Goal: Task Accomplishment & Management: Manage account settings

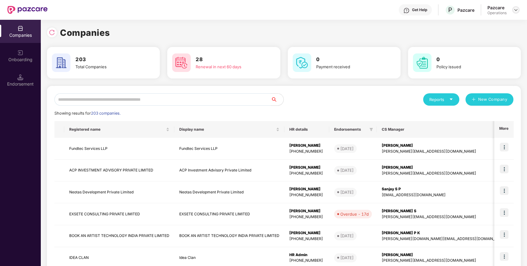
click at [516, 11] on img at bounding box center [515, 9] width 5 height 5
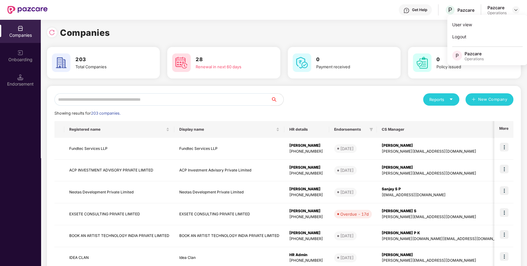
click at [490, 44] on div "User view Logout P Pazcare Operations" at bounding box center [487, 40] width 80 height 50
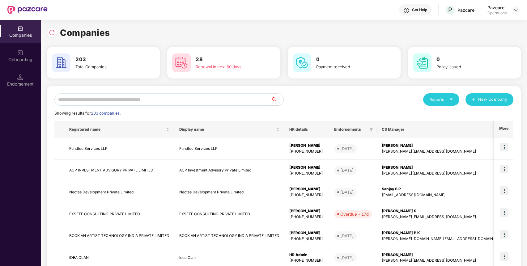
click at [501, 38] on div "Companies" at bounding box center [284, 33] width 474 height 14
click at [517, 12] on div at bounding box center [515, 9] width 7 height 7
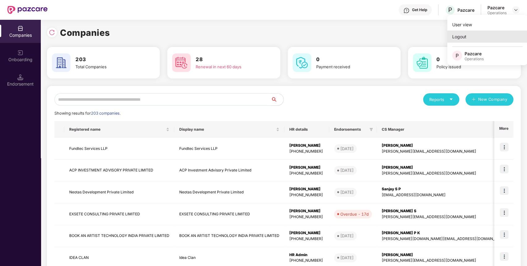
click at [467, 35] on div "Logout" at bounding box center [487, 37] width 80 height 12
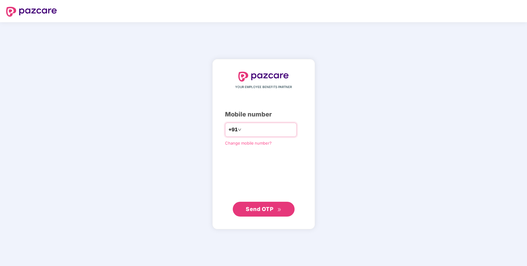
type input "**********"
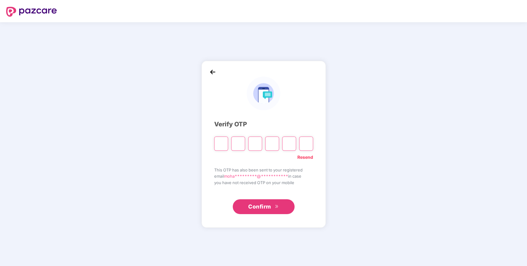
paste input "*"
type input "*"
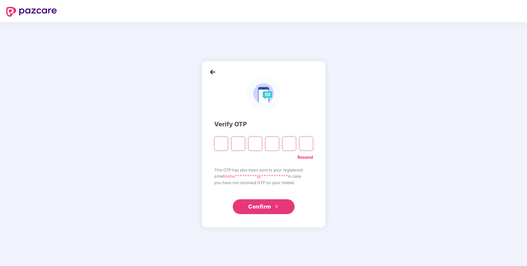
type input "*"
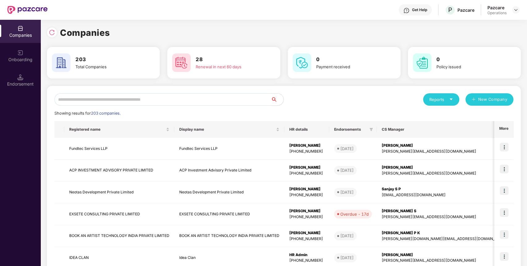
click at [167, 99] on input "text" at bounding box center [162, 99] width 217 height 12
paste input "**********"
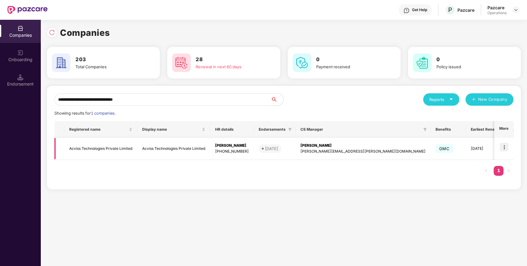
type input "**********"
click at [504, 146] on img at bounding box center [504, 147] width 9 height 9
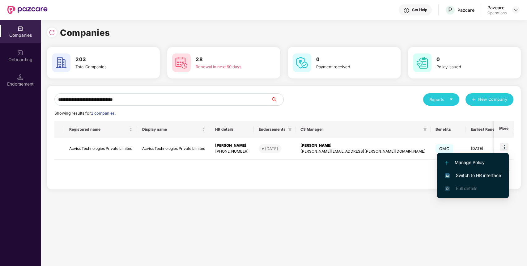
click at [481, 175] on span "Switch to HR interface" at bounding box center [473, 175] width 56 height 7
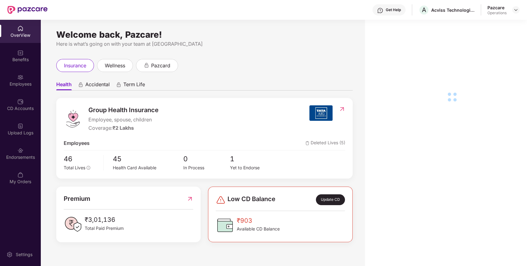
click at [28, 149] on div "Endorsements" at bounding box center [20, 153] width 41 height 23
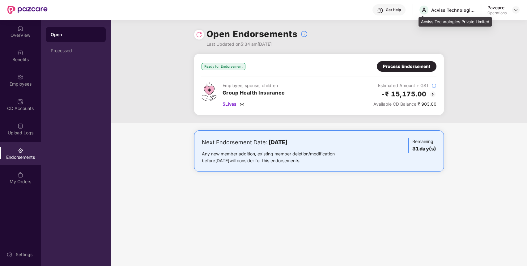
click at [438, 9] on div "Acviss Technologies Private Limited" at bounding box center [452, 10] width 43 height 6
copy div "Acviss"
click at [519, 11] on div at bounding box center [515, 9] width 7 height 7
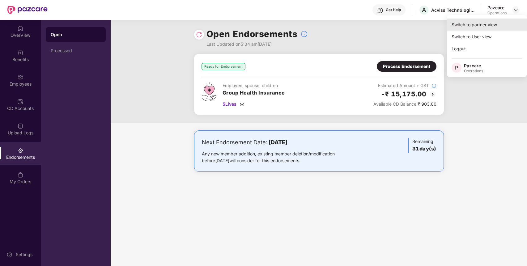
click at [499, 22] on div "Switch to partner view" at bounding box center [487, 25] width 80 height 12
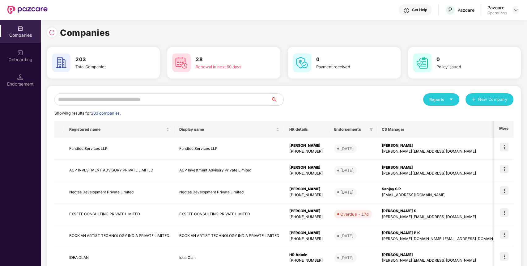
click at [215, 85] on div "Companies 203 Total Companies 28 Renewal in next 60 days 0 Payment received 0 P…" at bounding box center [284, 208] width 474 height 365
click at [176, 100] on input "text" at bounding box center [162, 99] width 217 height 12
paste input "******"
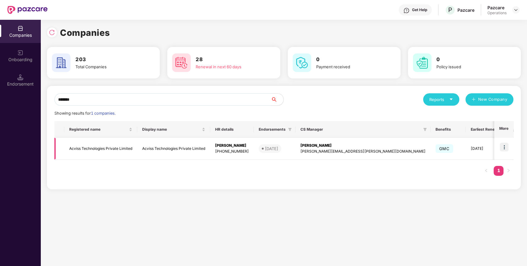
type input "******"
click at [106, 151] on td "Acviss Technologies Private Limited" at bounding box center [100, 149] width 73 height 22
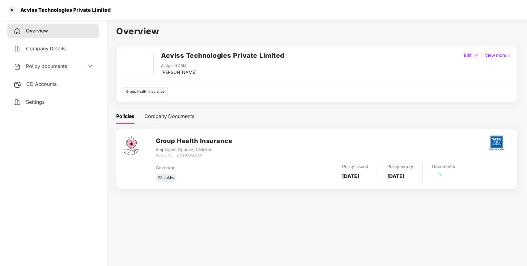
click at [66, 65] on span "Policy documents" at bounding box center [46, 66] width 41 height 6
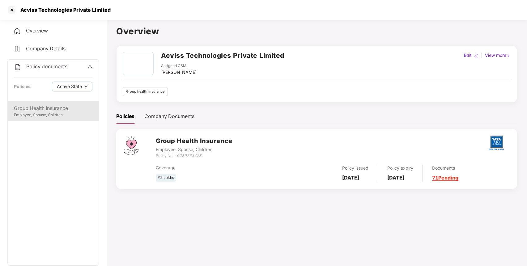
click at [55, 119] on div "Group Health Insurance Employee, Spouse, Children" at bounding box center [53, 111] width 91 height 20
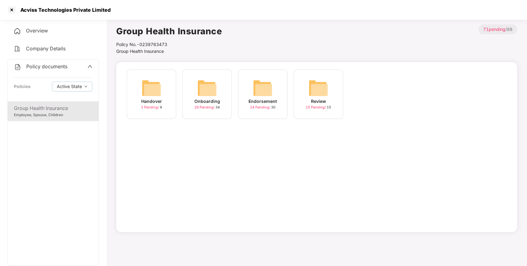
click at [274, 94] on div "Endorsement 24 Pending / 30" at bounding box center [262, 94] width 49 height 49
click at [328, 103] on div "September-2025" at bounding box center [318, 101] width 37 height 7
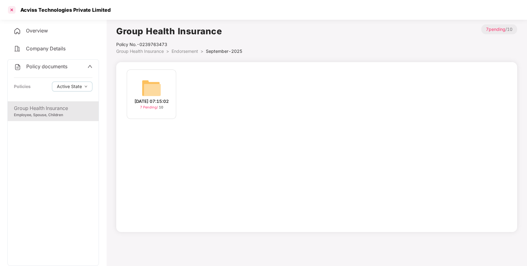
click at [11, 11] on div at bounding box center [12, 10] width 10 height 10
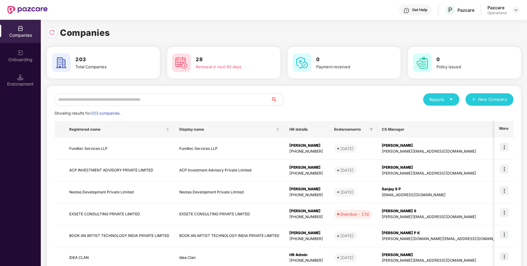
click at [147, 100] on input "text" at bounding box center [162, 99] width 217 height 12
paste input "******"
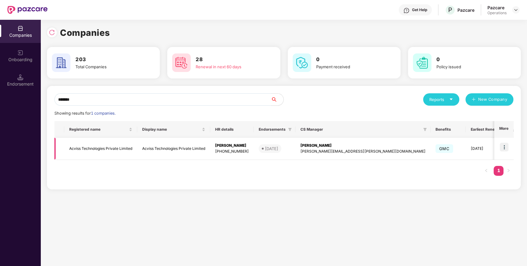
type input "******"
click at [500, 148] on img at bounding box center [504, 147] width 9 height 9
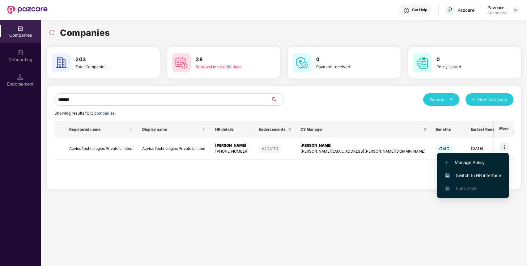
click at [460, 177] on span "Switch to HR interface" at bounding box center [473, 175] width 56 height 7
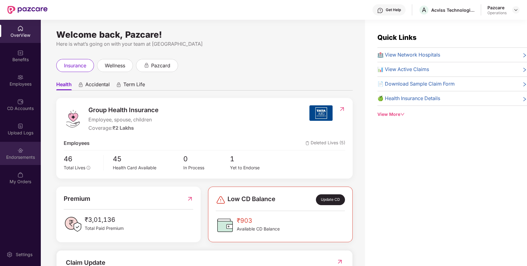
click at [19, 152] on img at bounding box center [20, 150] width 6 height 6
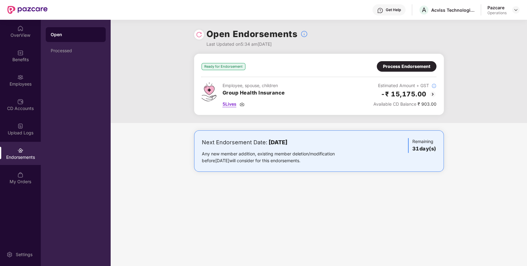
click at [232, 103] on span "5 Lives" at bounding box center [230, 104] width 14 height 7
click at [415, 74] on div "Ready for Endorsement Process Endorsement Employee, spouse, children Group Heal…" at bounding box center [319, 84] width 235 height 46
click at [420, 66] on div "Process Endorsement" at bounding box center [406, 66] width 47 height 7
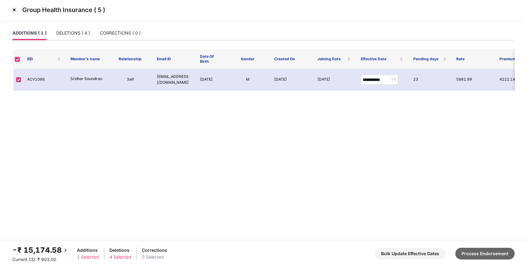
click at [472, 251] on button "Process Endorsement" at bounding box center [484, 254] width 59 height 12
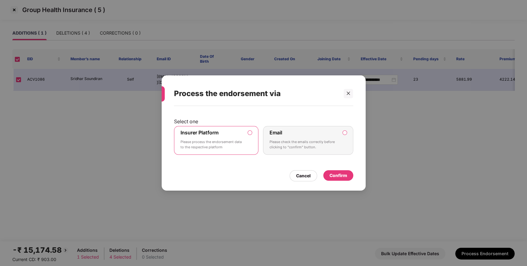
click at [340, 178] on div "Confirm" at bounding box center [338, 175] width 18 height 7
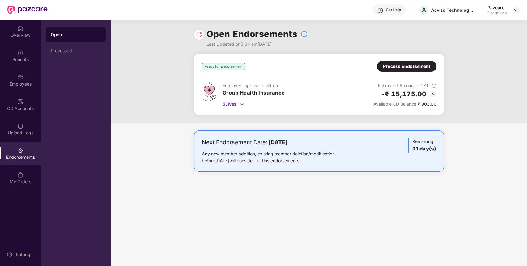
click at [194, 36] on div "Open Endorsements Last Updated on 5:34 am[DATE]" at bounding box center [319, 37] width 250 height 34
click at [198, 36] on img at bounding box center [199, 35] width 6 height 6
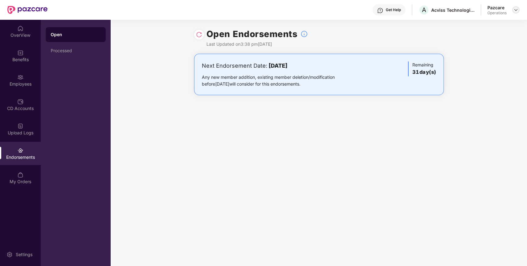
click at [515, 8] on img at bounding box center [515, 9] width 5 height 5
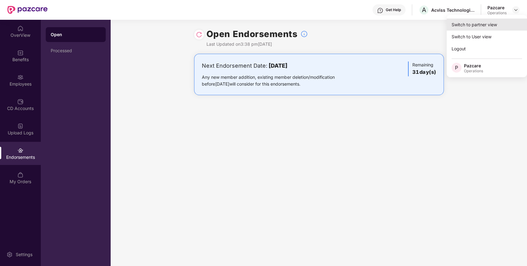
click at [482, 28] on div "Switch to partner view" at bounding box center [487, 25] width 80 height 12
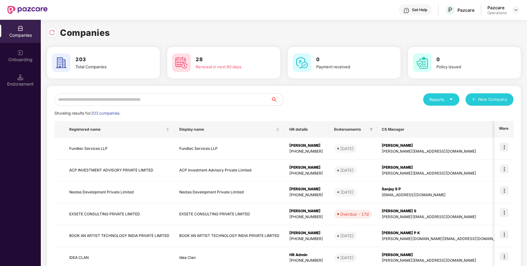
click at [206, 91] on div "Reports New Company Showing results for 203 companies. Registered name Display …" at bounding box center [284, 236] width 474 height 300
click at [201, 98] on input "text" at bounding box center [162, 99] width 217 height 12
paste input "**********"
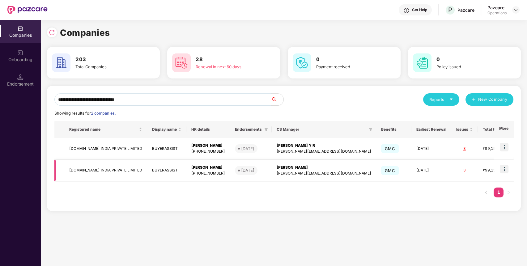
type input "**********"
click at [508, 148] on img at bounding box center [504, 147] width 9 height 9
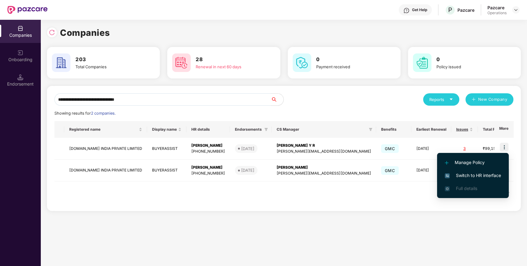
click at [481, 176] on span "Switch to HR interface" at bounding box center [473, 175] width 56 height 7
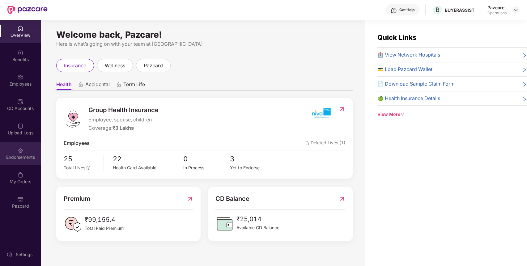
click at [41, 152] on div "Welcome back, Pazcare! Here is what’s going on with your team at Pazcare insura…" at bounding box center [203, 147] width 324 height 254
click at [24, 151] on div "Endorsements" at bounding box center [20, 153] width 41 height 23
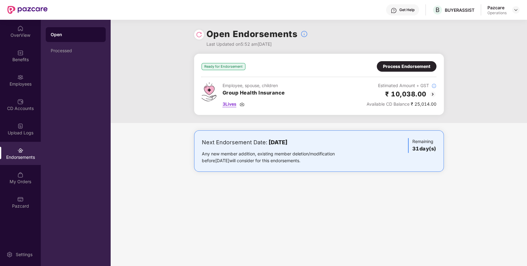
click at [227, 105] on span "3 Lives" at bounding box center [230, 104] width 14 height 7
click at [420, 62] on div "Process Endorsement" at bounding box center [407, 66] width 60 height 11
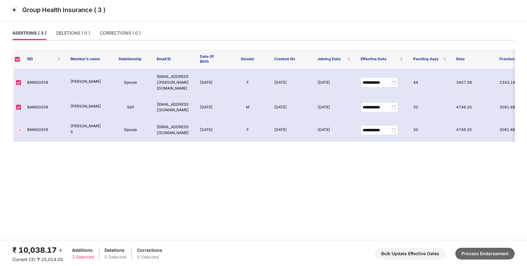
click at [493, 255] on button "Process Endorsement" at bounding box center [484, 254] width 59 height 12
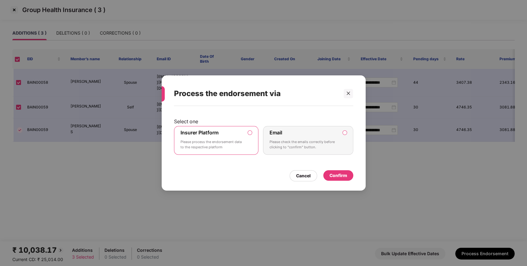
drag, startPoint x: 252, startPoint y: 147, endPoint x: 309, endPoint y: 168, distance: 60.8
click at [253, 147] on label "Insurer Platform Please process the endorsement data to the respective platform" at bounding box center [216, 140] width 85 height 29
click at [339, 180] on div "Confirm" at bounding box center [338, 175] width 30 height 11
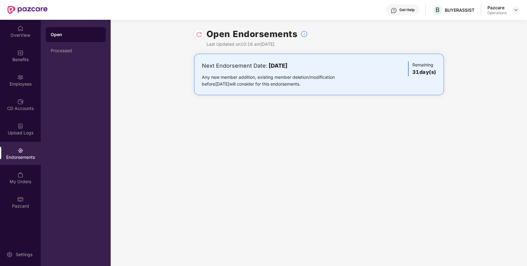
click at [517, 14] on div "Pazcare Operations" at bounding box center [503, 10] width 32 height 11
click at [517, 11] on img at bounding box center [515, 9] width 5 height 5
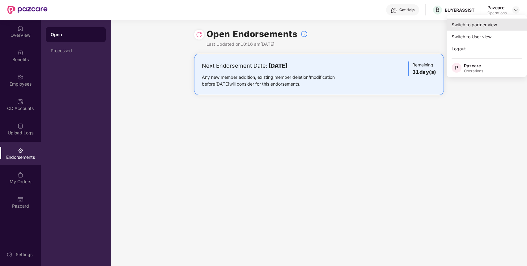
click at [481, 21] on div "Switch to partner view" at bounding box center [487, 25] width 80 height 12
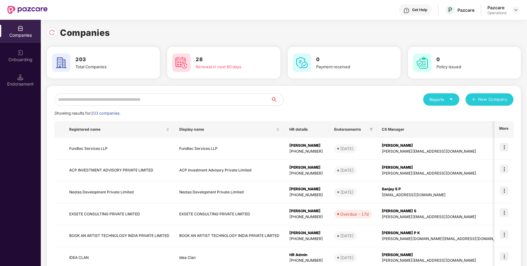
click at [202, 95] on input "text" at bounding box center [162, 99] width 217 height 12
paste input "****"
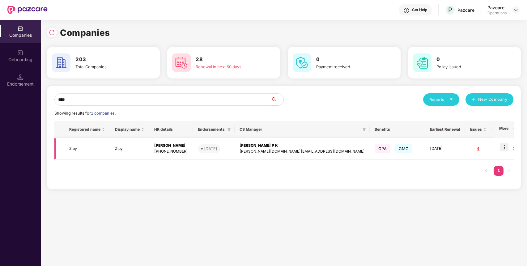
type input "****"
click at [506, 148] on img at bounding box center [504, 147] width 9 height 9
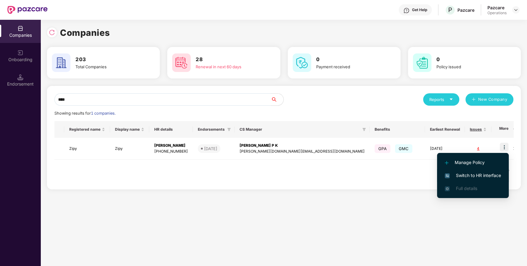
click at [491, 177] on span "Switch to HR interface" at bounding box center [473, 175] width 56 height 7
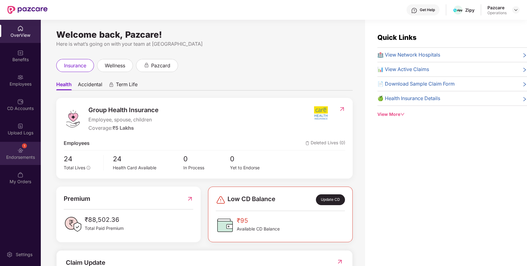
click at [34, 149] on div "1 Endorsements" at bounding box center [20, 153] width 41 height 23
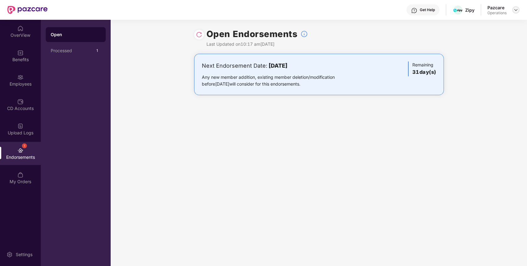
click at [514, 8] on img at bounding box center [515, 9] width 5 height 5
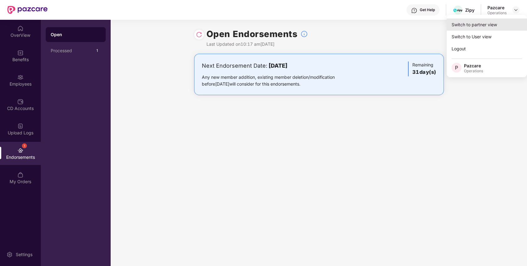
click at [499, 20] on div "Switch to partner view" at bounding box center [487, 25] width 80 height 12
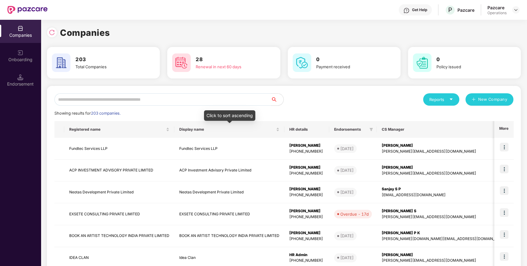
click at [237, 97] on input "text" at bounding box center [162, 99] width 217 height 12
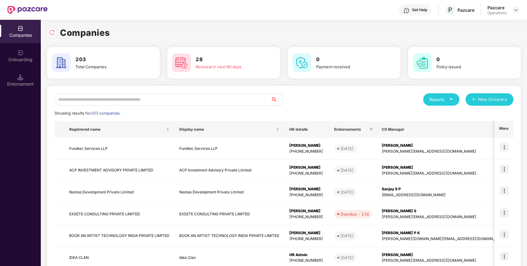
paste input "**********"
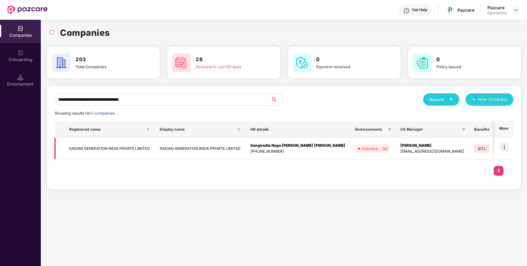
type input "**********"
click at [503, 146] on img at bounding box center [504, 147] width 9 height 9
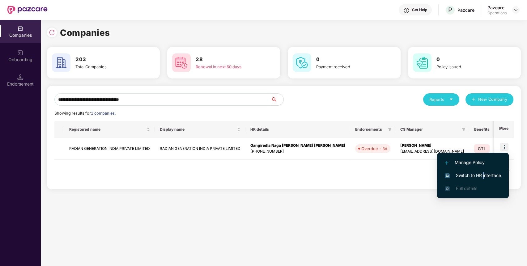
click at [483, 171] on li "Switch to HR interface" at bounding box center [473, 175] width 72 height 13
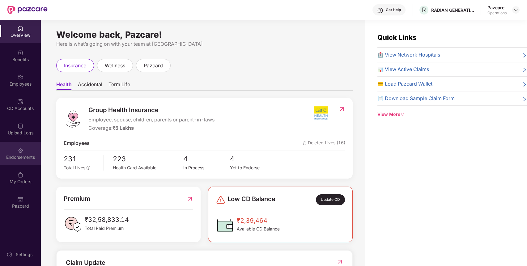
click at [28, 152] on div "Endorsements" at bounding box center [20, 153] width 41 height 23
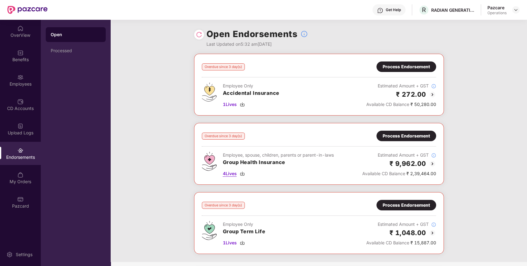
click at [230, 174] on span "4 Lives" at bounding box center [230, 173] width 14 height 7
click at [414, 134] on div "Process Endorsement" at bounding box center [406, 136] width 47 height 7
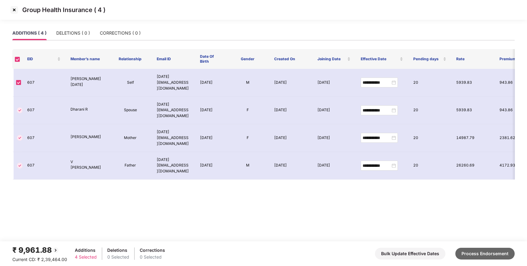
click at [476, 251] on button "Process Endorsement" at bounding box center [484, 254] width 59 height 12
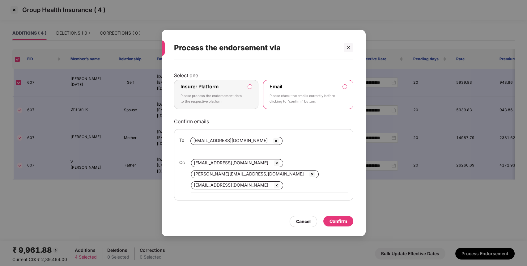
click at [221, 90] on div "Insurer Platform Please process the endorsement data to the respective platform" at bounding box center [212, 94] width 63 height 22
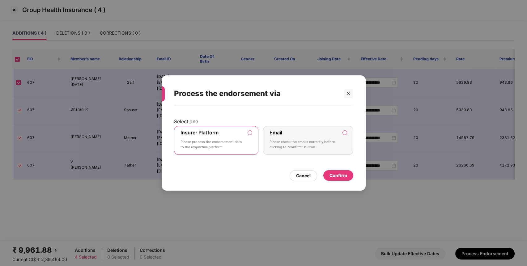
click at [333, 174] on div "Confirm" at bounding box center [338, 175] width 18 height 7
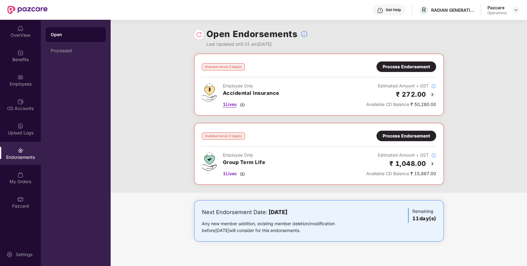
click at [228, 107] on span "1 Lives" at bounding box center [230, 104] width 14 height 7
click at [407, 67] on div "Process Endorsement" at bounding box center [406, 66] width 47 height 7
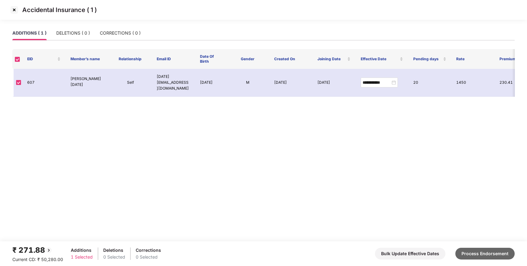
click at [482, 251] on button "Process Endorsement" at bounding box center [484, 254] width 59 height 12
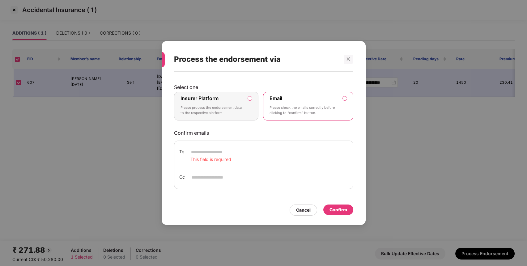
click at [213, 111] on p "Please process the endorsement data to the respective platform" at bounding box center [212, 110] width 63 height 11
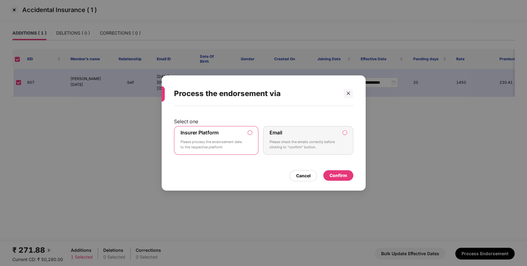
click at [333, 172] on div "Confirm" at bounding box center [338, 175] width 30 height 11
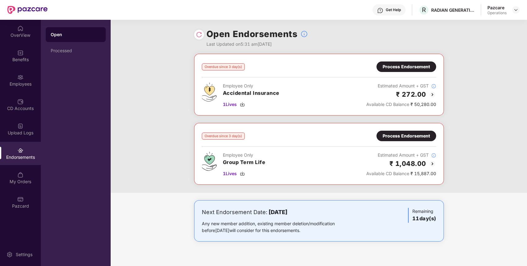
click at [202, 36] on img at bounding box center [199, 35] width 6 height 6
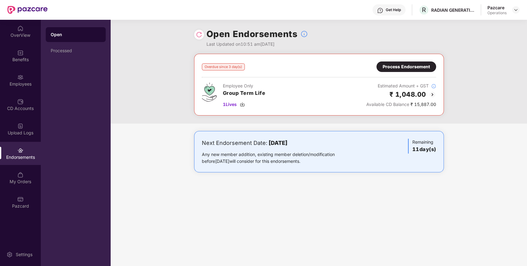
click at [423, 67] on div "Process Endorsement" at bounding box center [406, 66] width 47 height 7
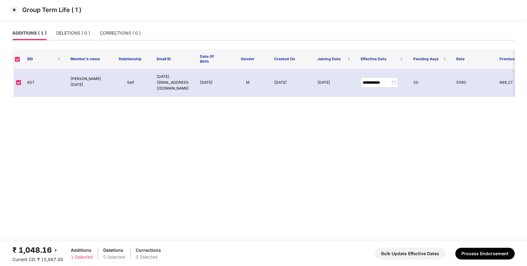
click at [15, 7] on img at bounding box center [14, 10] width 10 height 10
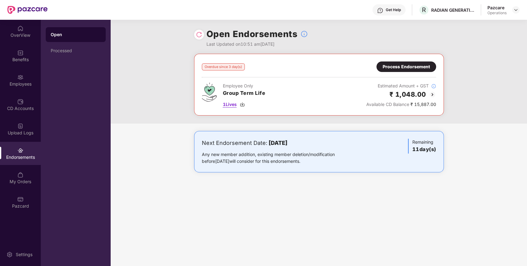
click at [229, 105] on span "1 Lives" at bounding box center [230, 104] width 14 height 7
click at [406, 70] on div "Process Endorsement" at bounding box center [406, 67] width 60 height 11
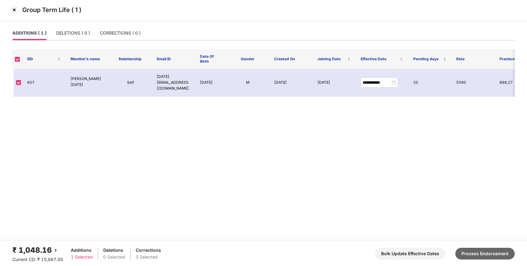
click at [482, 254] on button "Process Endorsement" at bounding box center [484, 254] width 59 height 12
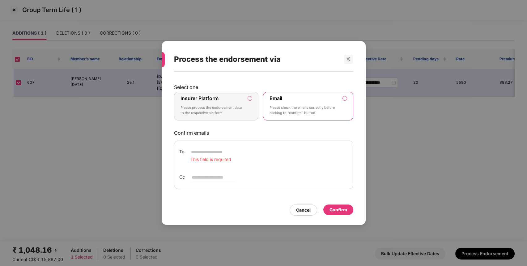
click at [232, 111] on p "Please process the endorsement data to the respective platform" at bounding box center [212, 110] width 63 height 11
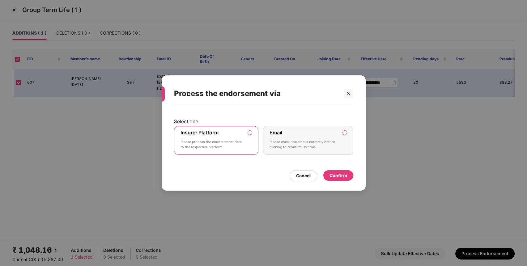
click at [325, 172] on div "Confirm" at bounding box center [338, 175] width 30 height 11
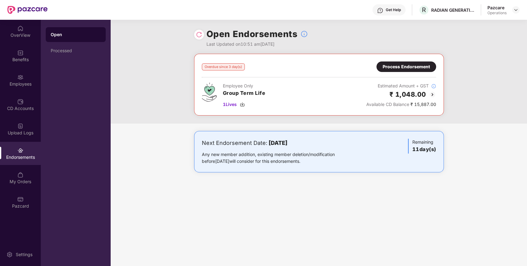
click at [201, 36] on img at bounding box center [199, 35] width 6 height 6
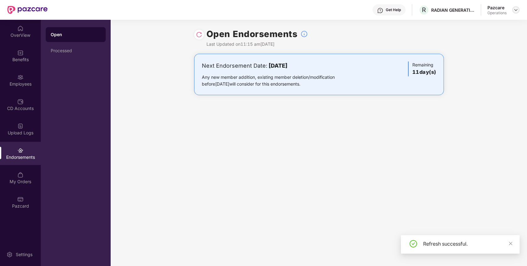
click at [518, 12] on img at bounding box center [515, 9] width 5 height 5
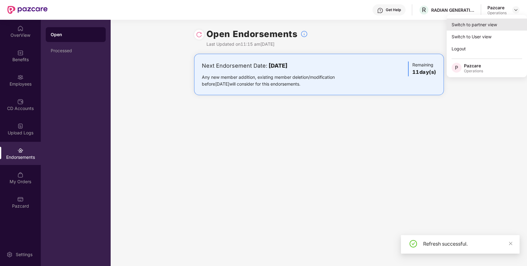
click at [476, 26] on div "Switch to partner view" at bounding box center [487, 25] width 80 height 12
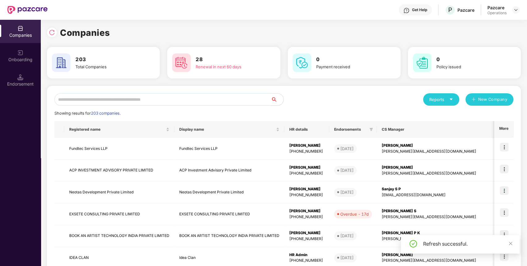
click at [230, 99] on input "text" at bounding box center [162, 99] width 217 height 12
paste input "**********"
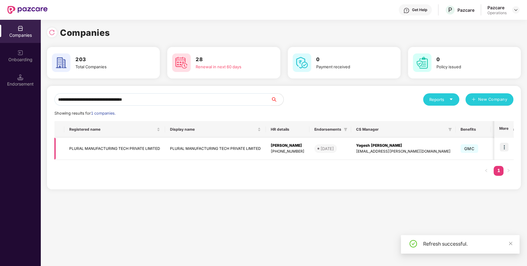
type input "**********"
click at [505, 145] on img at bounding box center [504, 147] width 9 height 9
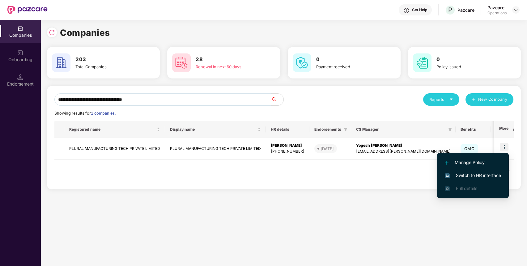
click at [479, 180] on li "Switch to HR interface" at bounding box center [473, 175] width 72 height 13
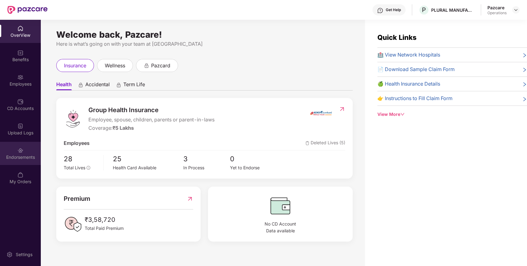
click at [9, 153] on div "Endorsements" at bounding box center [20, 153] width 41 height 23
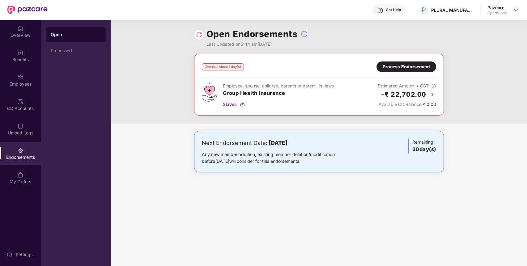
click at [415, 62] on div "Process Endorsement" at bounding box center [406, 67] width 60 height 11
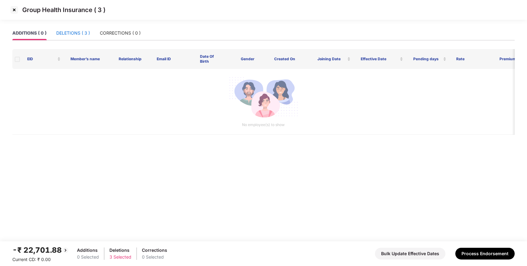
click at [79, 32] on div "DELETIONS ( 3 )" at bounding box center [73, 33] width 34 height 7
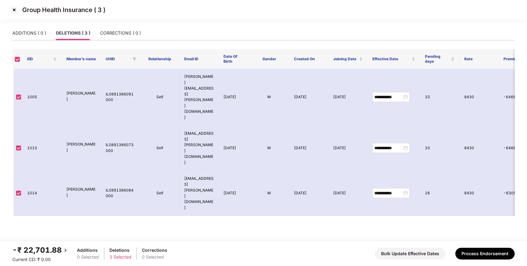
click at [13, 8] on img at bounding box center [14, 10] width 10 height 10
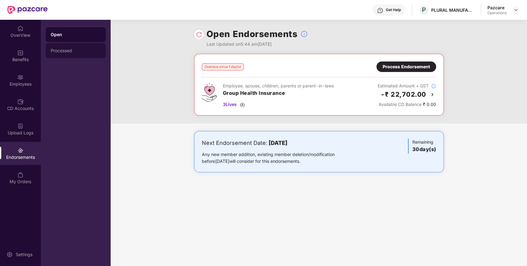
click at [92, 49] on div "Processed" at bounding box center [76, 50] width 50 height 5
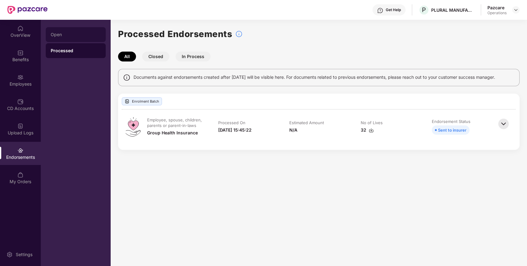
click at [64, 37] on div "Open" at bounding box center [76, 34] width 60 height 15
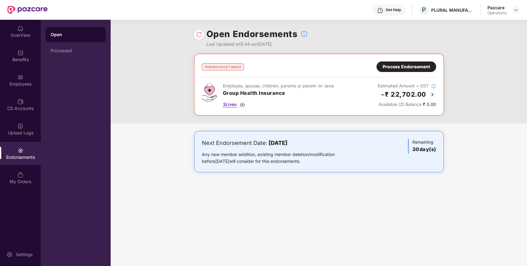
click at [232, 104] on span "3 Lives" at bounding box center [230, 104] width 14 height 7
click at [517, 9] on img at bounding box center [515, 9] width 5 height 5
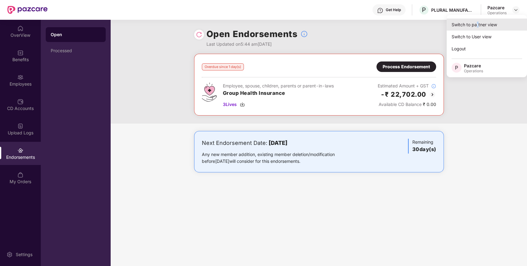
click at [477, 28] on div "Switch to partner view" at bounding box center [487, 25] width 80 height 12
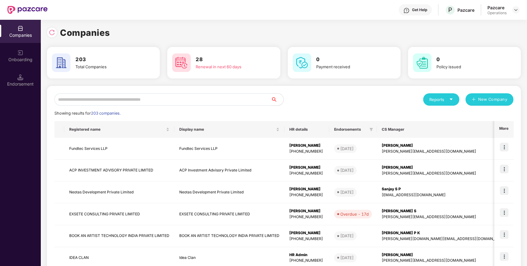
click at [229, 102] on input "text" at bounding box center [162, 99] width 217 height 12
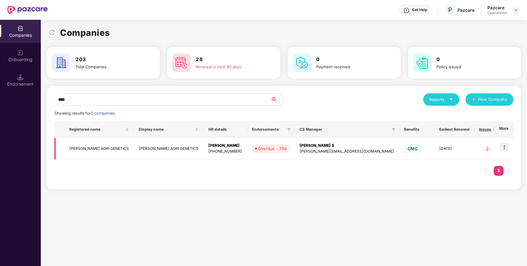
type input "****"
click at [505, 146] on img at bounding box center [504, 147] width 9 height 9
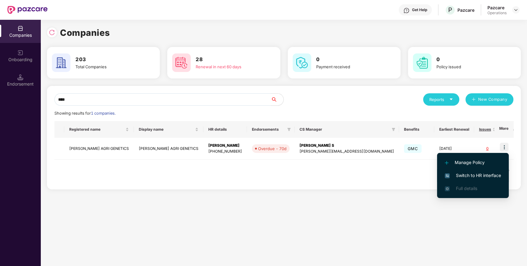
click at [476, 177] on span "Switch to HR interface" at bounding box center [473, 175] width 56 height 7
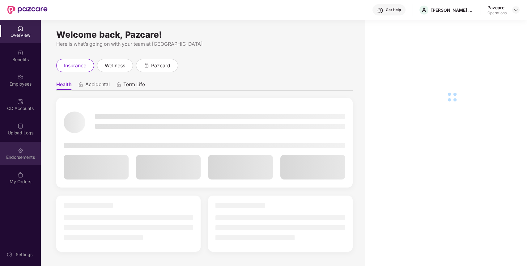
click at [14, 152] on div "Endorsements" at bounding box center [20, 153] width 41 height 23
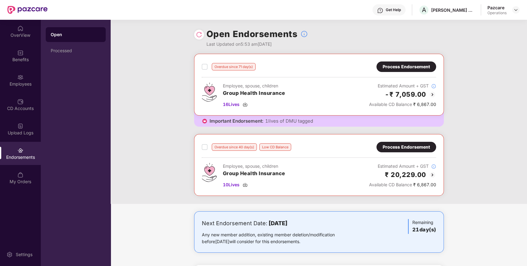
click at [387, 65] on div "Process Endorsement" at bounding box center [406, 66] width 47 height 7
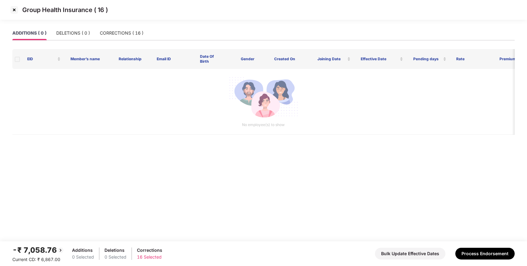
click at [14, 10] on img at bounding box center [14, 10] width 10 height 10
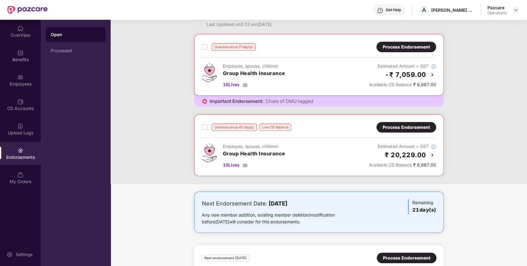
scroll to position [8, 0]
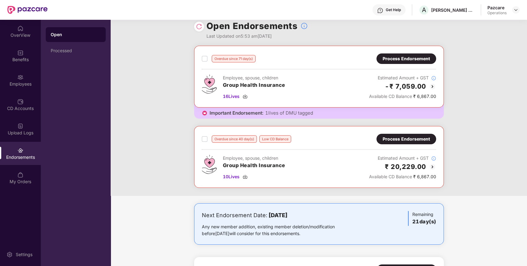
click at [412, 59] on div "Process Endorsement" at bounding box center [406, 58] width 47 height 7
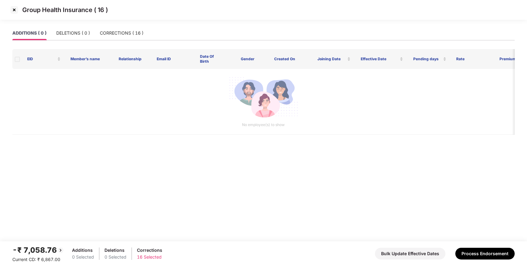
click at [15, 11] on img at bounding box center [14, 10] width 10 height 10
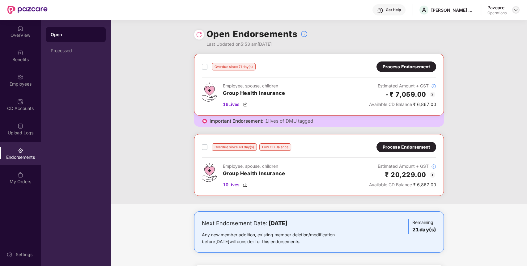
click at [515, 11] on img at bounding box center [515, 9] width 5 height 5
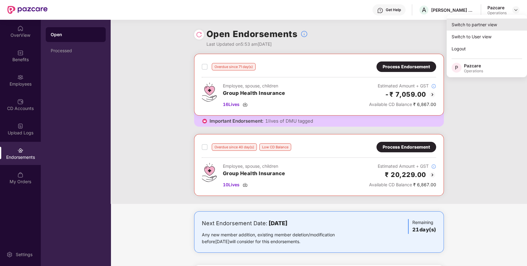
click at [482, 29] on div "Switch to partner view" at bounding box center [487, 25] width 80 height 12
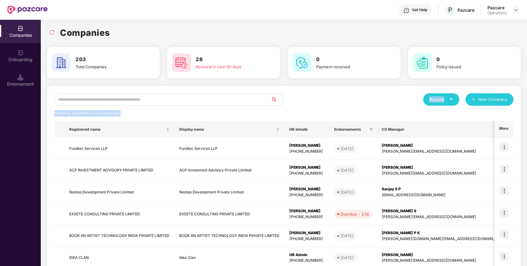
click at [191, 104] on div "Reports New Company Showing results for 203 companies. Registered name Display …" at bounding box center [283, 235] width 459 height 285
click at [189, 103] on input "text" at bounding box center [162, 99] width 217 height 12
click at [164, 100] on input "text" at bounding box center [162, 99] width 217 height 12
paste input "**********"
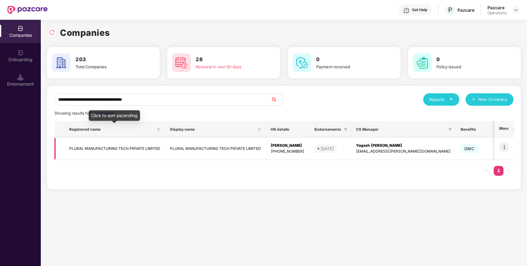
type input "**********"
click at [120, 133] on div "Registered name" at bounding box center [114, 130] width 91 height 6
click at [113, 147] on td "PLURAL MANUFACTURING TECH PRIVATE LIMITED" at bounding box center [114, 149] width 101 height 22
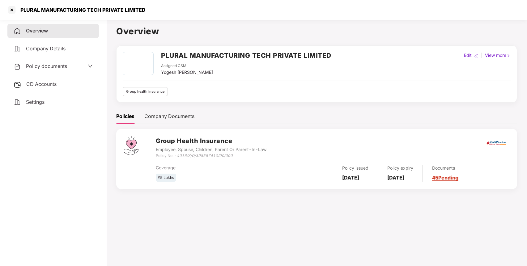
click at [169, 72] on div "Yogesh [PERSON_NAME]" at bounding box center [187, 72] width 52 height 7
copy div "Yogesh"
click at [176, 56] on h2 "PLURAL MANUFACTURING TECH PRIVATE LIMITED" at bounding box center [246, 55] width 170 height 10
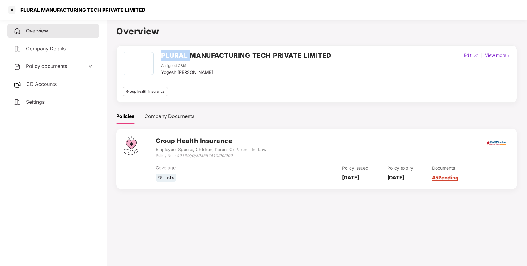
copy h2 "PLURAL"
click at [9, 10] on div at bounding box center [12, 10] width 10 height 10
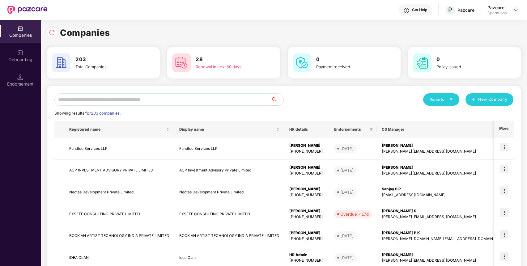
click at [166, 101] on input "text" at bounding box center [162, 99] width 217 height 12
paste input "******"
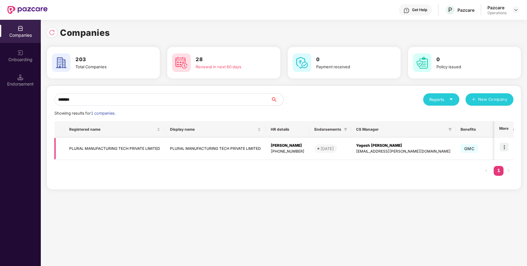
type input "******"
click at [507, 141] on td at bounding box center [503, 149] width 19 height 22
click at [508, 146] on img at bounding box center [504, 147] width 9 height 9
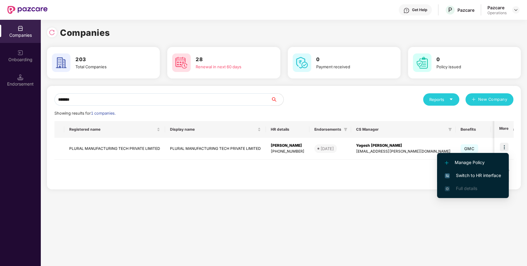
click at [486, 172] on li "Switch to HR interface" at bounding box center [473, 175] width 72 height 13
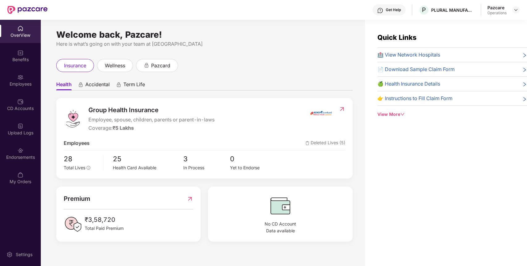
click at [16, 151] on div "Endorsements" at bounding box center [20, 153] width 41 height 23
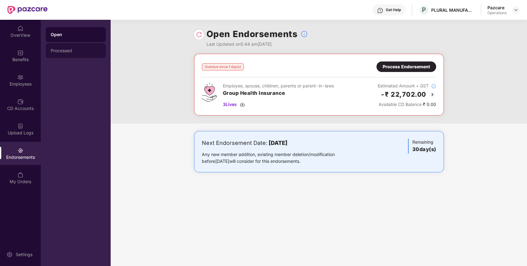
click at [77, 56] on div "Processed" at bounding box center [76, 50] width 60 height 15
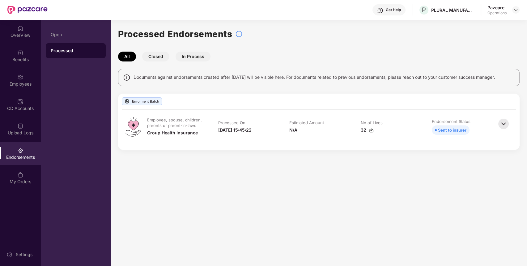
click at [88, 26] on div "Open Processed" at bounding box center [76, 143] width 70 height 246
click at [82, 32] on div "Open" at bounding box center [76, 34] width 50 height 5
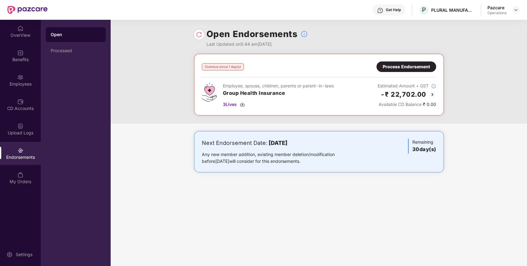
click at [418, 68] on div "Process Endorsement" at bounding box center [406, 66] width 47 height 7
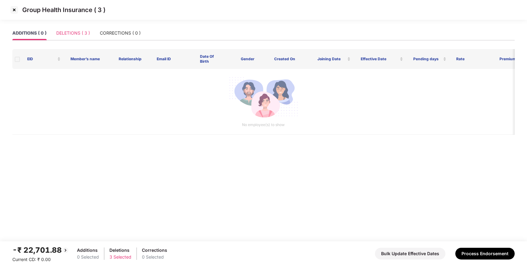
click at [75, 36] on div "DELETIONS ( 3 )" at bounding box center [73, 33] width 34 height 14
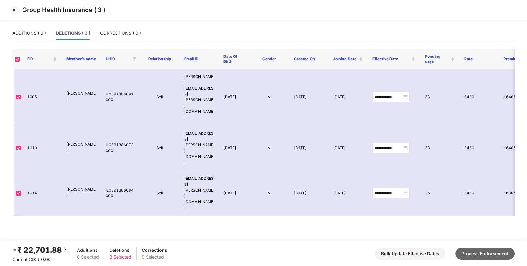
click at [491, 252] on button "Process Endorsement" at bounding box center [484, 254] width 59 height 12
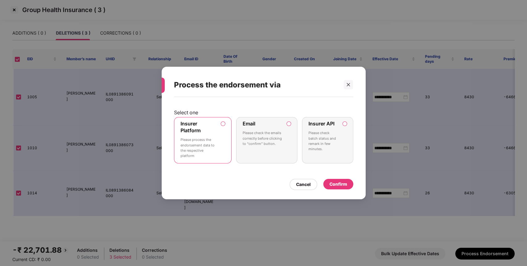
click at [207, 127] on div "Insurer Platform Please process the endorsement data to the respective platform" at bounding box center [199, 141] width 36 height 40
click at [340, 188] on div "Confirm" at bounding box center [338, 184] width 30 height 11
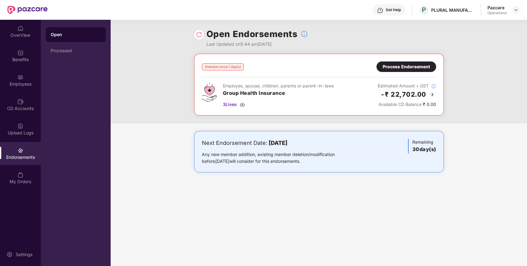
click at [201, 36] on img at bounding box center [199, 35] width 6 height 6
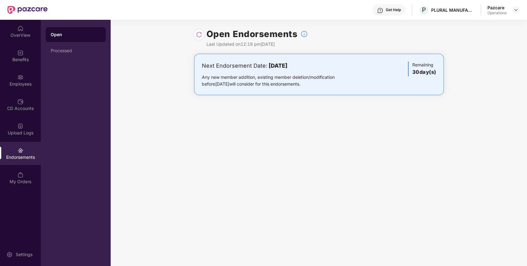
click at [521, 11] on header "Get Help P PLURAL MANUFACTURING TECH PRIVATE LIMITED Pazcare Operations" at bounding box center [263, 10] width 527 height 20
click at [517, 11] on img at bounding box center [515, 9] width 5 height 5
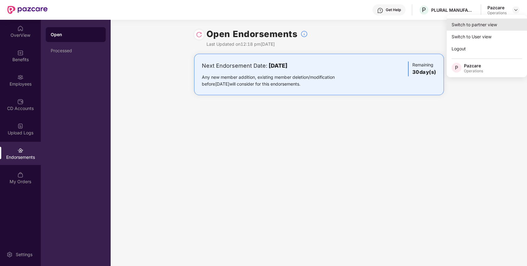
click at [494, 23] on div "Switch to partner view" at bounding box center [487, 25] width 80 height 12
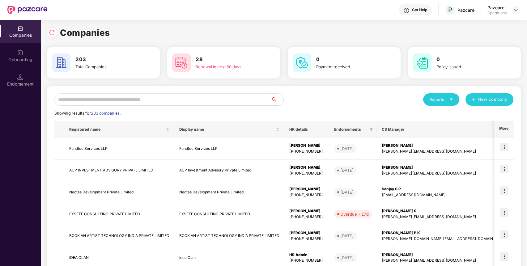
click at [196, 99] on input "text" at bounding box center [162, 99] width 217 height 12
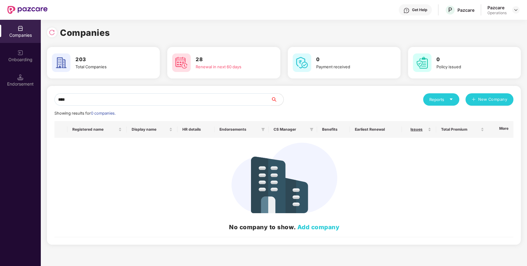
click at [196, 99] on input "****" at bounding box center [162, 99] width 217 height 12
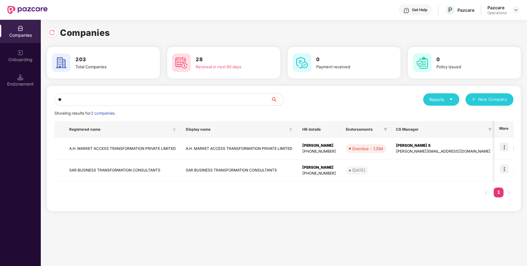
type input "*"
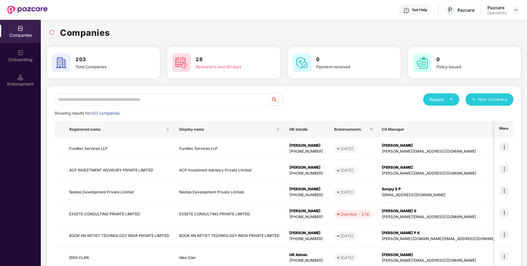
click at [224, 94] on input "text" at bounding box center [162, 99] width 217 height 12
paste input "**********"
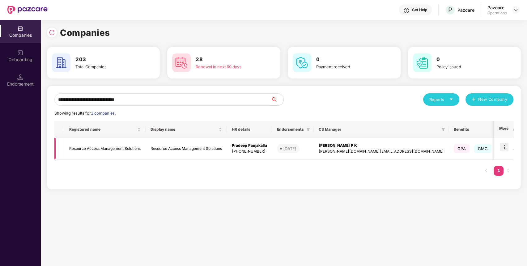
type input "**********"
click at [143, 148] on td "Resource Access Management Solutions" at bounding box center [104, 149] width 81 height 22
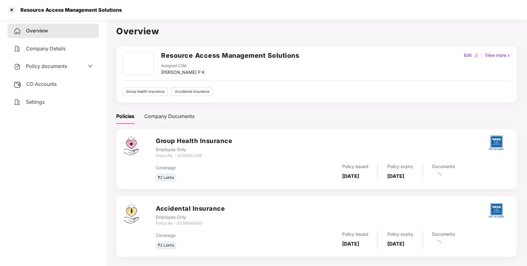
click at [66, 61] on div "Policy documents" at bounding box center [52, 66] width 91 height 14
click at [62, 68] on span "Policy documents" at bounding box center [46, 66] width 41 height 6
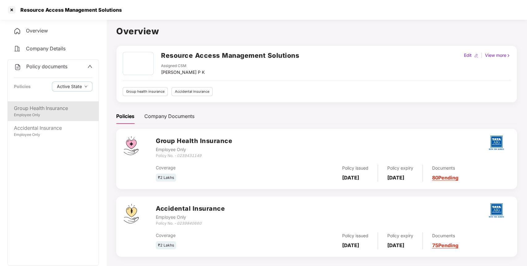
click at [45, 113] on div "Employee Only" at bounding box center [53, 115] width 79 height 6
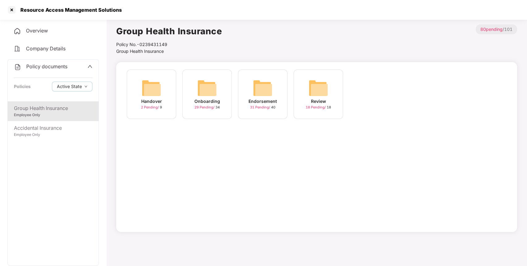
click at [266, 97] on img at bounding box center [263, 88] width 20 height 20
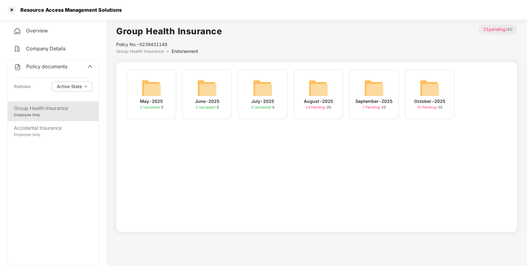
click at [420, 92] on img at bounding box center [430, 88] width 20 height 20
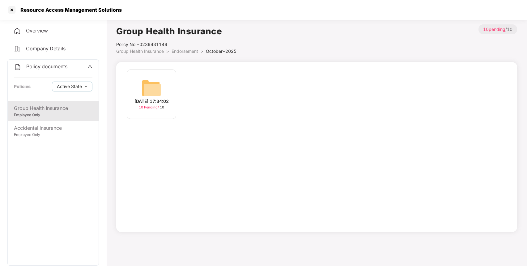
click at [157, 91] on img at bounding box center [152, 88] width 20 height 20
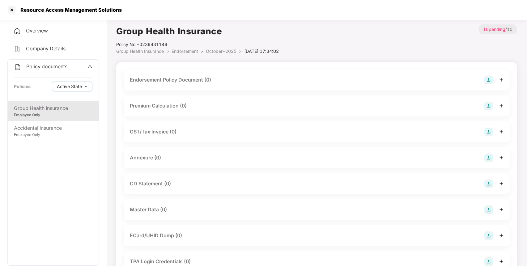
click at [490, 81] on img at bounding box center [488, 80] width 9 height 9
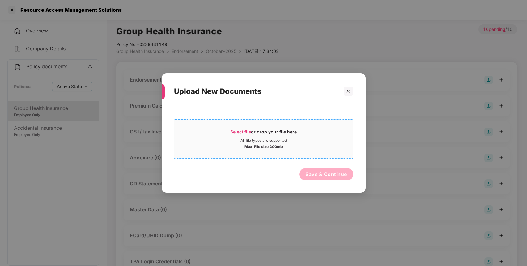
click at [295, 144] on div "Max. File size 200mb" at bounding box center [263, 146] width 179 height 6
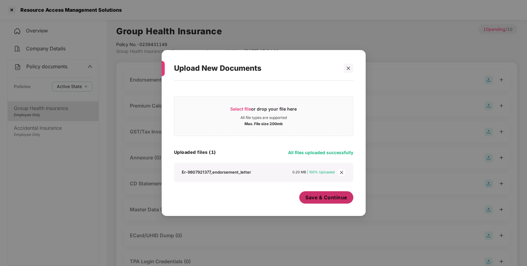
click at [319, 200] on span "Save & Continue" at bounding box center [326, 197] width 42 height 7
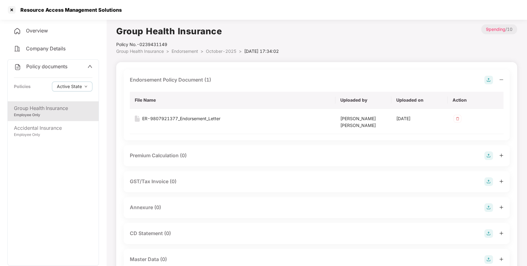
click at [487, 208] on img at bounding box center [488, 207] width 9 height 9
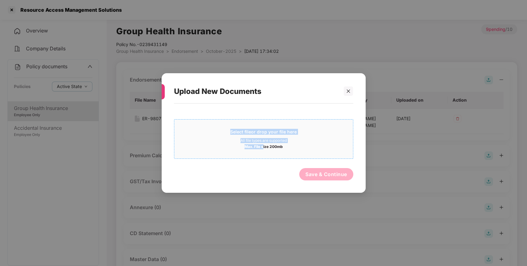
click at [262, 154] on div "Select file or drop your file here All file types are supported Max. File size …" at bounding box center [263, 139] width 179 height 40
click at [236, 128] on span "Select file or drop your file here All file types are supported Max. File size …" at bounding box center [263, 139] width 179 height 30
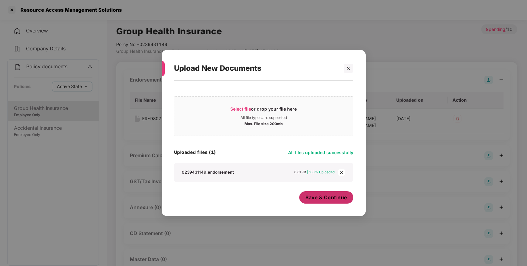
click at [315, 198] on span "Save & Continue" at bounding box center [326, 197] width 42 height 7
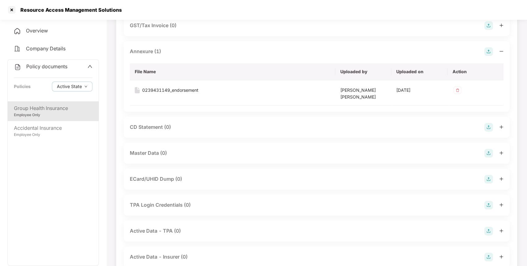
scroll to position [168, 0]
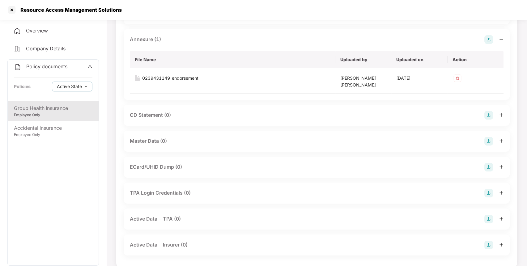
click at [489, 141] on img at bounding box center [488, 141] width 9 height 9
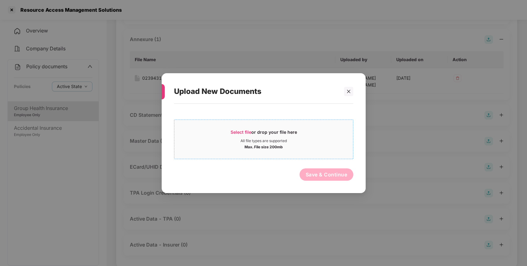
click at [296, 134] on div "Select file or drop your file here" at bounding box center [263, 133] width 179 height 9
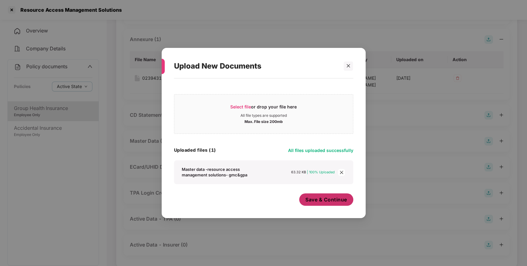
click at [328, 199] on span "Save & Continue" at bounding box center [326, 199] width 42 height 7
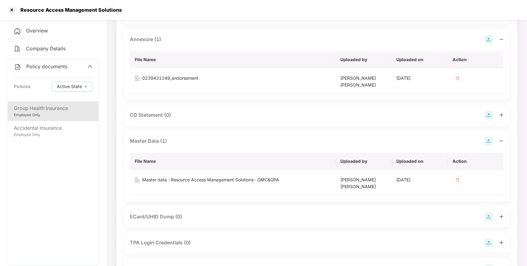
click at [49, 65] on span "Policy documents" at bounding box center [46, 66] width 41 height 6
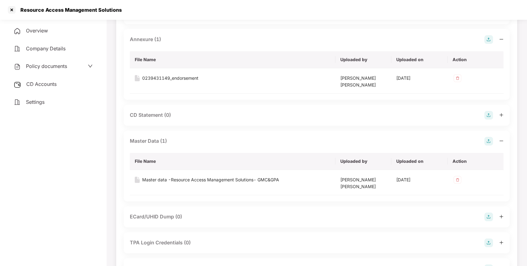
click at [65, 82] on div "CD Accounts" at bounding box center [52, 84] width 91 height 14
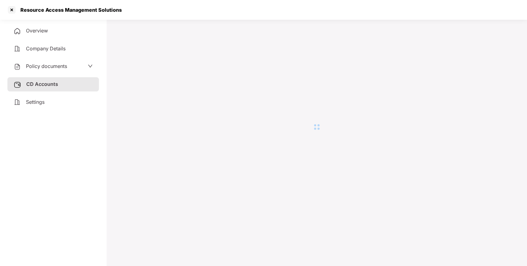
scroll to position [17, 0]
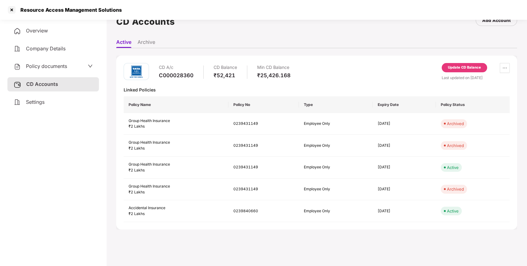
click at [448, 67] on div "Update CD Balance" at bounding box center [464, 68] width 33 height 6
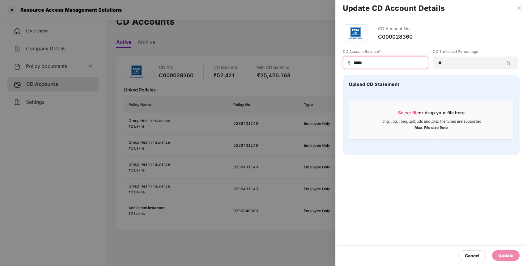
click at [405, 62] on input "*****" at bounding box center [388, 63] width 70 height 6
type input "*****"
click at [514, 257] on div "Update" at bounding box center [506, 255] width 28 height 11
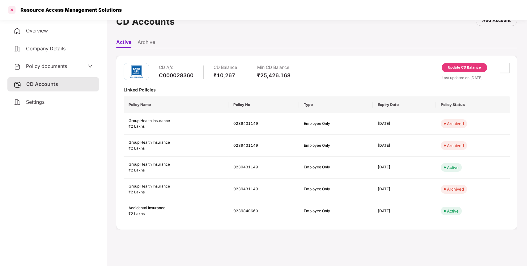
click at [12, 8] on div at bounding box center [12, 10] width 10 height 10
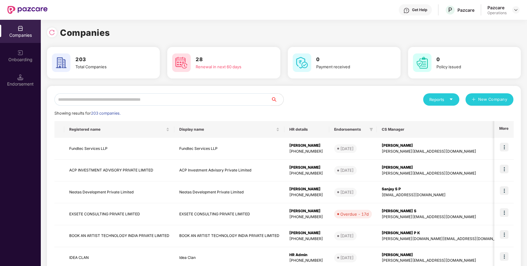
scroll to position [0, 0]
click at [132, 99] on input "text" at bounding box center [162, 99] width 217 height 12
paste input "**********"
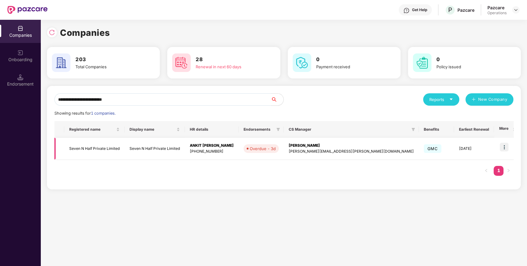
type input "**********"
drag, startPoint x: 508, startPoint y: 148, endPoint x: 499, endPoint y: 148, distance: 8.3
click at [507, 148] on img at bounding box center [504, 147] width 9 height 9
click at [137, 154] on td "Seven N Half Private Limited" at bounding box center [155, 149] width 60 height 22
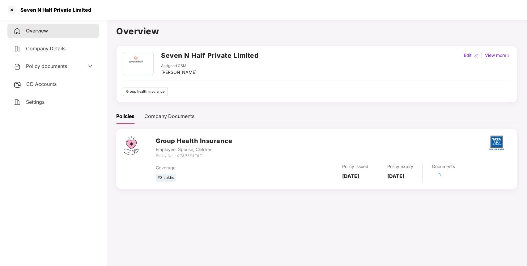
click at [48, 67] on span "Policy documents" at bounding box center [46, 66] width 41 height 6
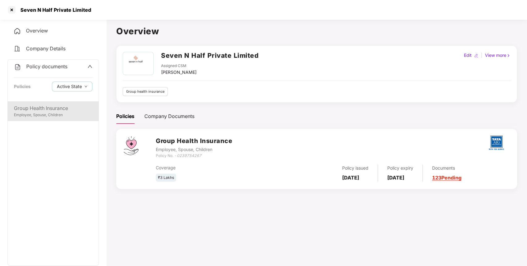
click at [63, 111] on div "Group Health Insurance" at bounding box center [53, 108] width 79 height 8
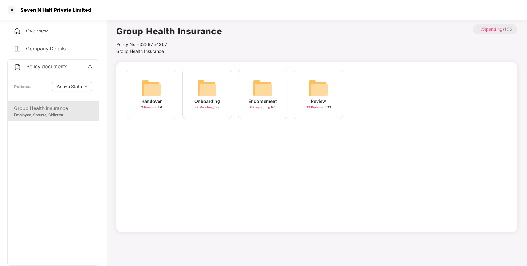
click at [287, 81] on div "Endorsement 62 Pending / 80" at bounding box center [262, 94] width 49 height 49
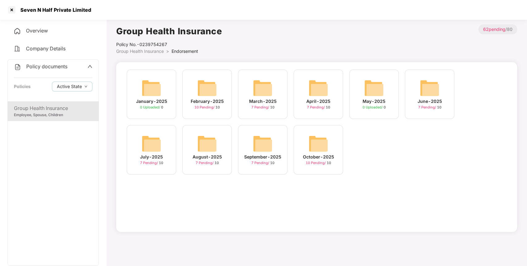
click at [308, 151] on div "October-2025 10 Pending / 10" at bounding box center [318, 149] width 49 height 49
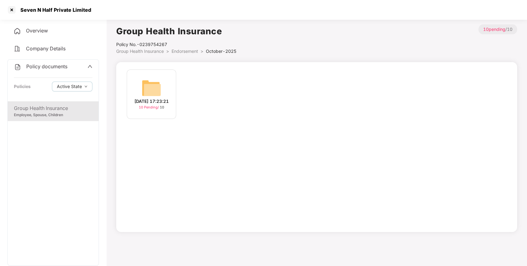
click at [149, 87] on img at bounding box center [152, 88] width 20 height 20
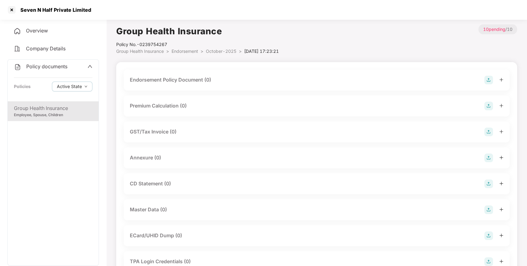
click at [486, 82] on img at bounding box center [488, 80] width 9 height 9
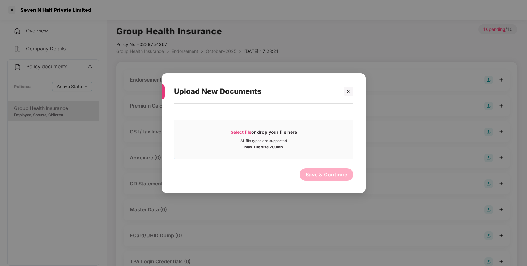
click at [299, 142] on div "All file types are supported" at bounding box center [263, 140] width 179 height 5
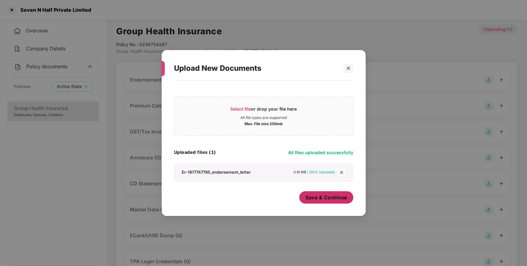
click at [324, 198] on span "Save & Continue" at bounding box center [326, 197] width 42 height 7
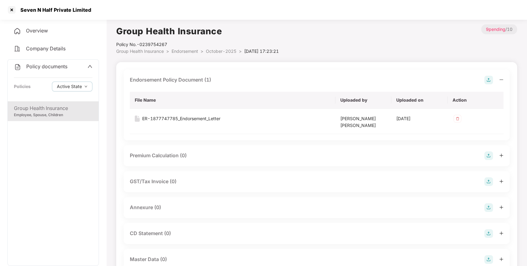
click at [486, 210] on img at bounding box center [488, 207] width 9 height 9
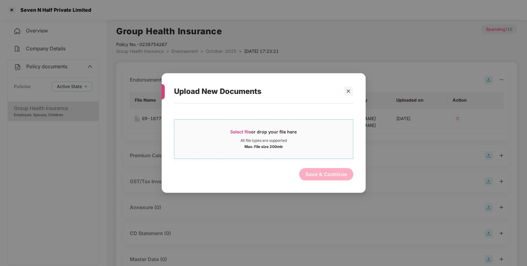
click at [244, 141] on div "All file types are supported" at bounding box center [263, 140] width 46 height 5
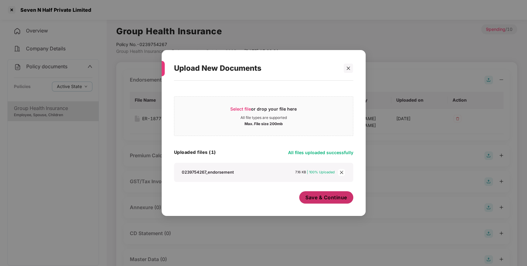
click at [339, 198] on span "Save & Continue" at bounding box center [326, 197] width 42 height 7
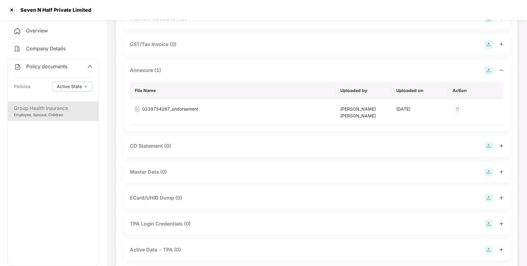
scroll to position [177, 0]
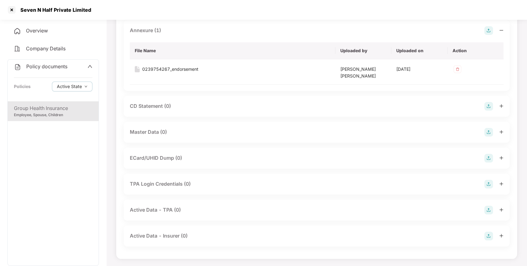
click at [491, 133] on img at bounding box center [488, 132] width 9 height 9
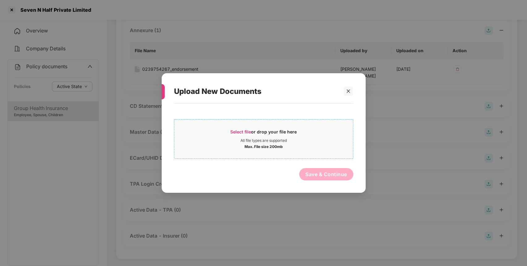
click at [326, 141] on div "All file types are supported" at bounding box center [263, 140] width 179 height 5
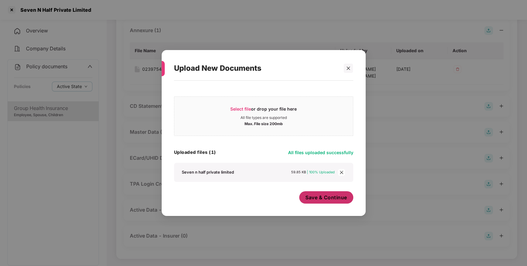
click at [335, 197] on span "Save & Continue" at bounding box center [326, 197] width 42 height 7
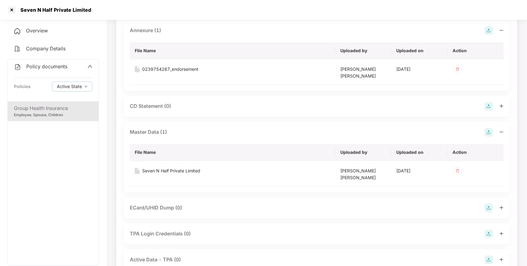
scroll to position [227, 0]
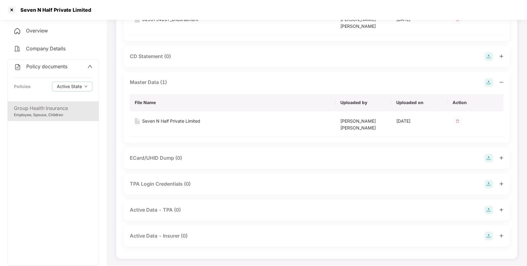
click at [52, 65] on span "Policy documents" at bounding box center [46, 66] width 41 height 6
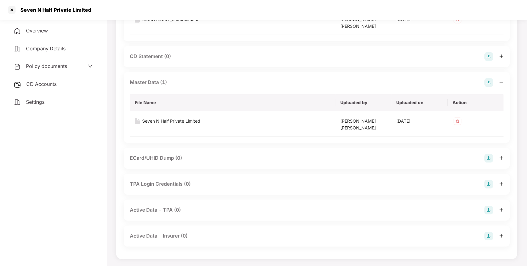
click at [58, 81] on div "CD Accounts" at bounding box center [52, 84] width 91 height 14
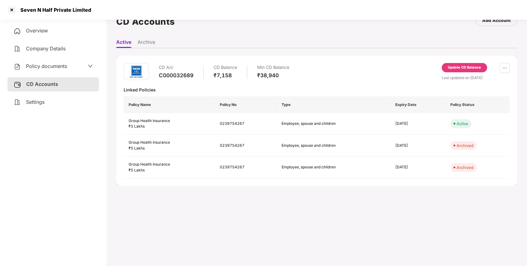
click at [454, 70] on div "Update CD Balance" at bounding box center [464, 67] width 45 height 9
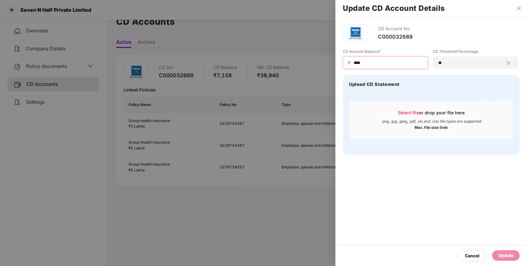
click at [403, 65] on input "****" at bounding box center [388, 63] width 70 height 6
type input "*"
type input "*****"
click at [507, 254] on div "Update" at bounding box center [505, 255] width 15 height 7
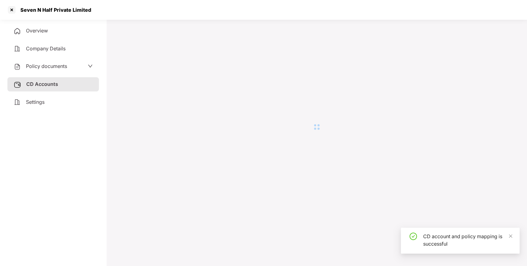
click at [11, 9] on div at bounding box center [12, 10] width 10 height 10
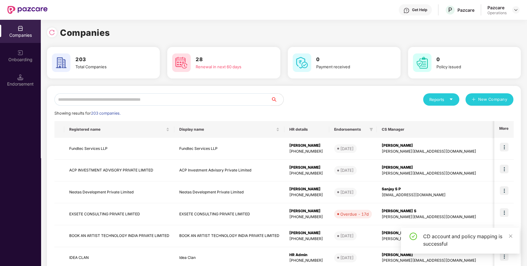
scroll to position [0, 0]
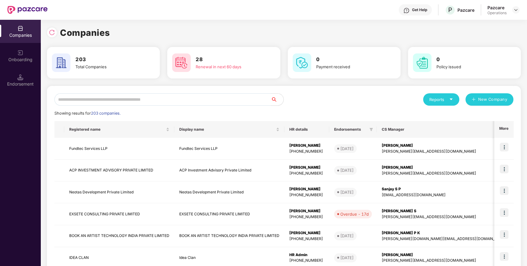
click at [141, 108] on div "Reports New Company Showing results for 203 companies. Registered name Display …" at bounding box center [283, 235] width 459 height 285
click at [148, 100] on input "text" at bounding box center [162, 99] width 217 height 12
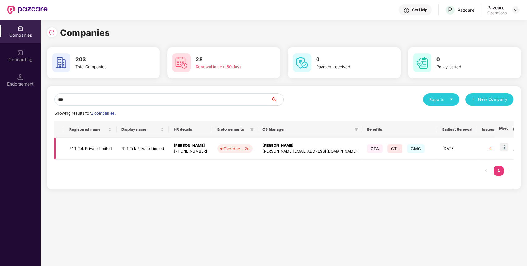
type input "***"
click at [104, 150] on td "R11 Tek Private Limited" at bounding box center [90, 149] width 52 height 22
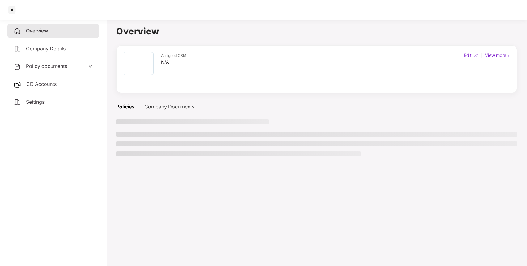
click at [72, 72] on div "Policy documents" at bounding box center [52, 66] width 91 height 14
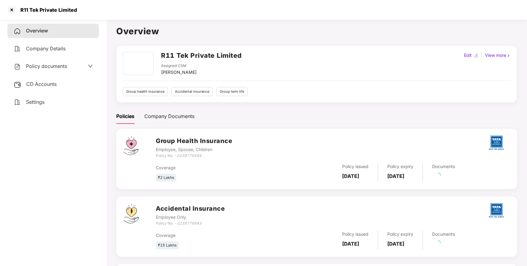
click at [57, 62] on div "Policy documents" at bounding box center [40, 66] width 53 height 8
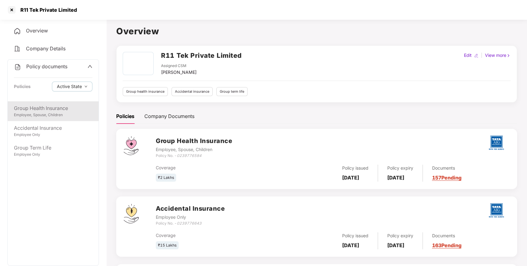
click at [50, 114] on div "Employee, Spouse, Children" at bounding box center [53, 115] width 79 height 6
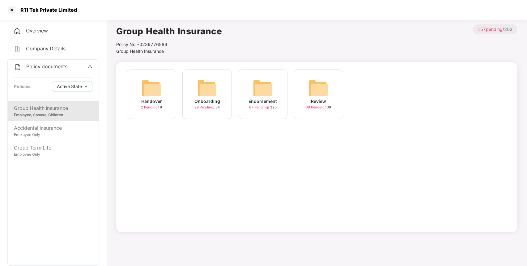
click at [269, 85] on img at bounding box center [263, 88] width 20 height 20
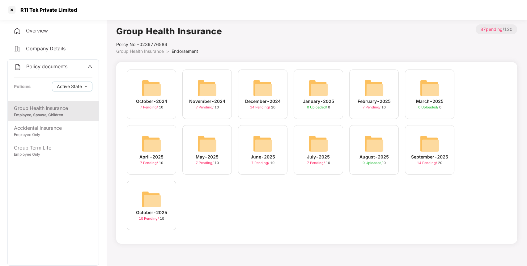
click at [147, 197] on img at bounding box center [152, 199] width 20 height 20
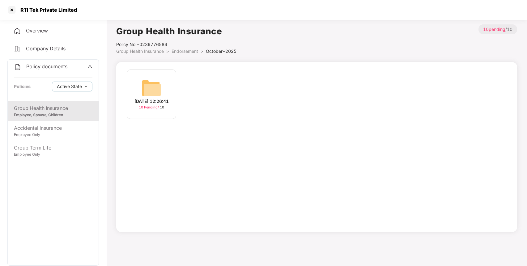
click at [157, 91] on img at bounding box center [152, 88] width 20 height 20
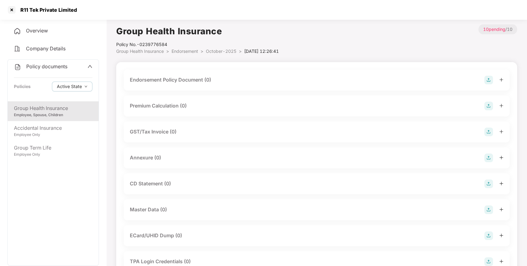
click at [488, 79] on img at bounding box center [488, 80] width 9 height 9
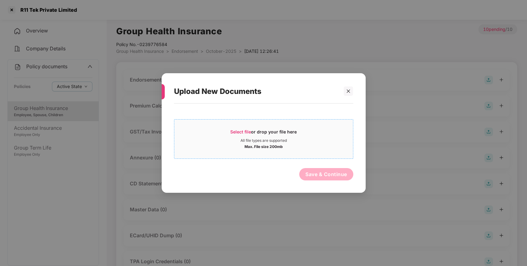
click at [265, 134] on div "Select file or drop your file here" at bounding box center [263, 133] width 66 height 9
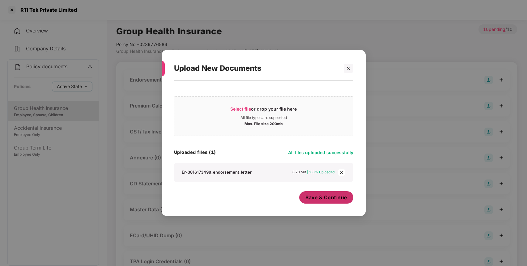
click at [328, 194] on button "Save & Continue" at bounding box center [326, 197] width 54 height 12
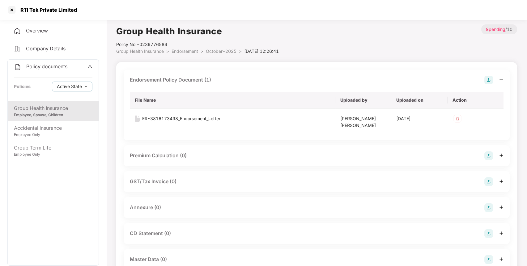
click at [492, 208] on img at bounding box center [488, 207] width 9 height 9
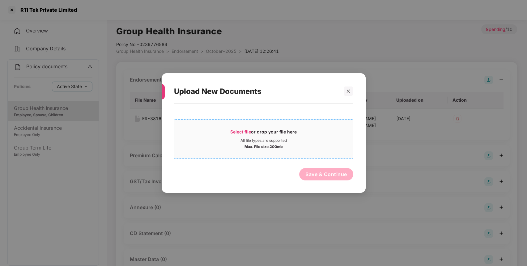
click at [317, 156] on div "Select file or drop your file here All file types are supported Max. File size …" at bounding box center [263, 139] width 179 height 40
click at [258, 132] on div "Select file or drop your file here" at bounding box center [263, 133] width 66 height 9
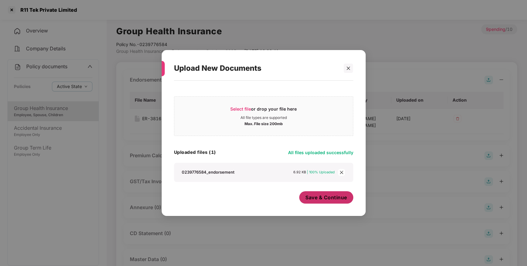
click at [330, 201] on span "Save & Continue" at bounding box center [326, 197] width 42 height 7
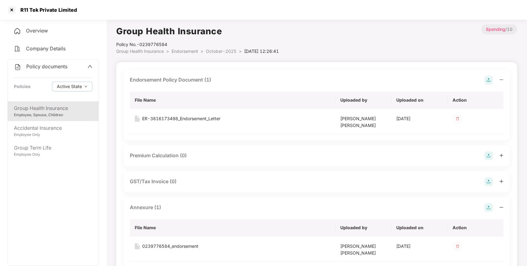
click at [23, 12] on div "R11 Tek Private Limited" at bounding box center [47, 10] width 60 height 6
copy div "R11"
click at [13, 10] on div at bounding box center [12, 10] width 10 height 10
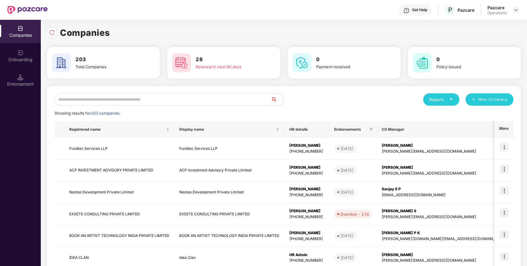
click at [135, 101] on input "text" at bounding box center [162, 99] width 217 height 12
paste input "***"
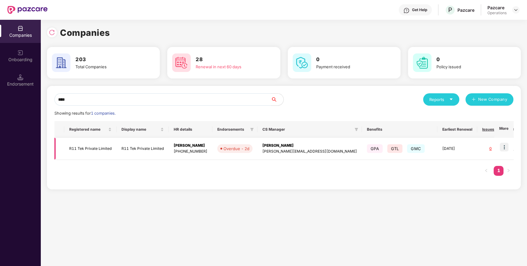
type input "***"
click at [508, 147] on img at bounding box center [504, 147] width 9 height 9
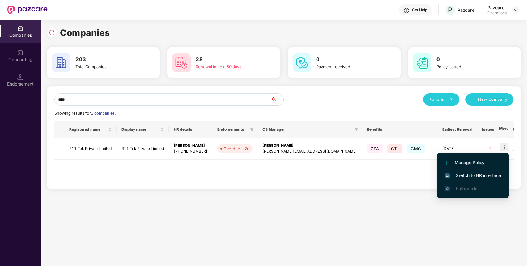
click at [470, 178] on span "Switch to HR interface" at bounding box center [473, 175] width 56 height 7
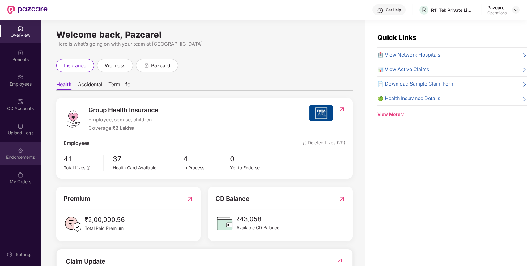
click at [26, 153] on div "Endorsements" at bounding box center [20, 153] width 41 height 23
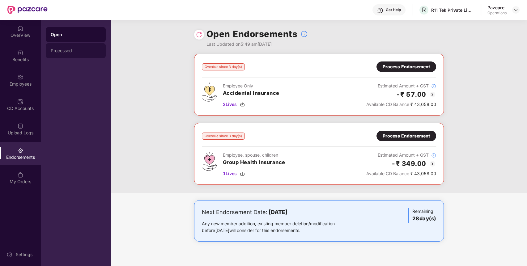
click at [69, 49] on div "Processed" at bounding box center [76, 50] width 50 height 5
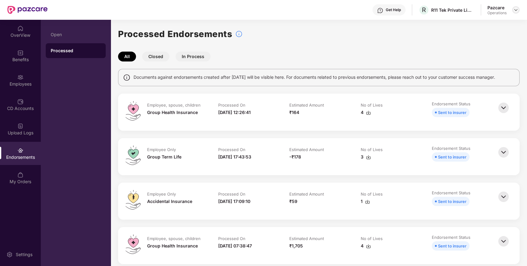
click at [516, 8] on img at bounding box center [515, 9] width 5 height 5
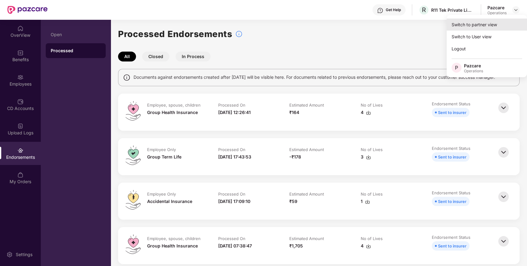
click at [475, 29] on div "Switch to partner view" at bounding box center [487, 25] width 80 height 12
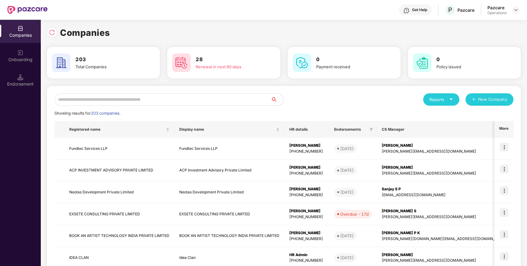
click at [208, 99] on input "text" at bounding box center [162, 99] width 217 height 12
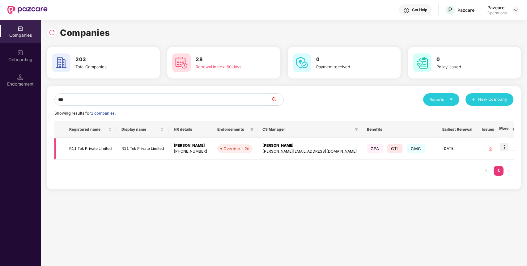
type input "***"
click at [115, 148] on td "R11 Tek Private Limited" at bounding box center [90, 149] width 52 height 22
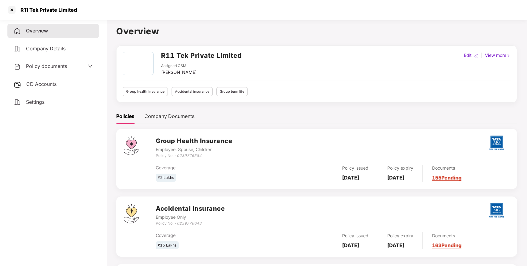
click at [62, 68] on span "Policy documents" at bounding box center [46, 66] width 41 height 6
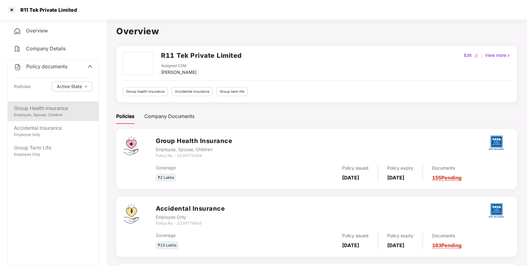
click at [42, 112] on div "Employee, Spouse, Children" at bounding box center [53, 115] width 79 height 6
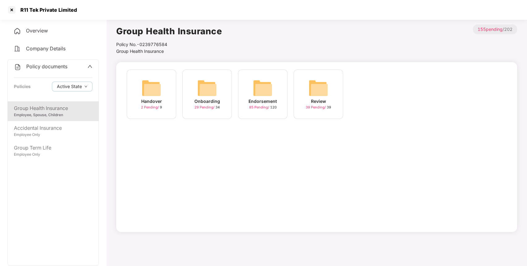
click at [256, 91] on img at bounding box center [263, 88] width 20 height 20
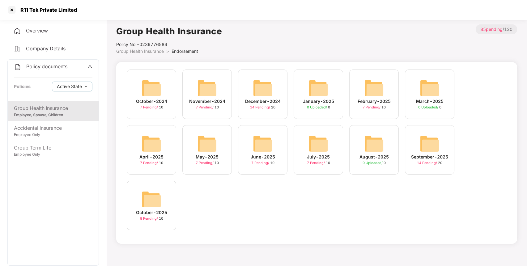
click at [152, 188] on div "October-2025 8 Pending / 10" at bounding box center [151, 205] width 49 height 49
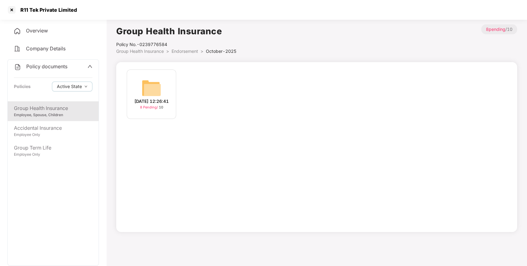
drag, startPoint x: 154, startPoint y: 97, endPoint x: 161, endPoint y: 94, distance: 7.8
click at [154, 98] on div "[DATE] 12:26:41" at bounding box center [151, 101] width 34 height 7
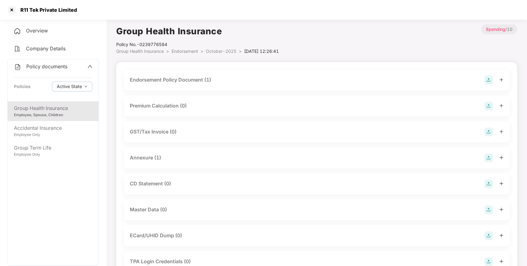
click at [487, 78] on img at bounding box center [488, 80] width 9 height 9
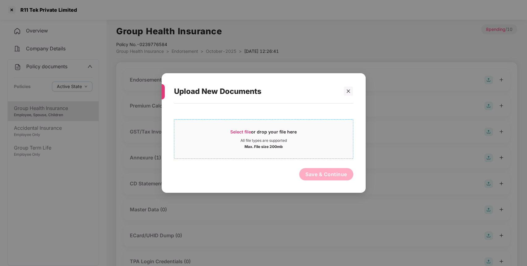
click at [328, 139] on div "All file types are supported" at bounding box center [263, 140] width 179 height 5
click at [346, 93] on div at bounding box center [348, 91] width 9 height 9
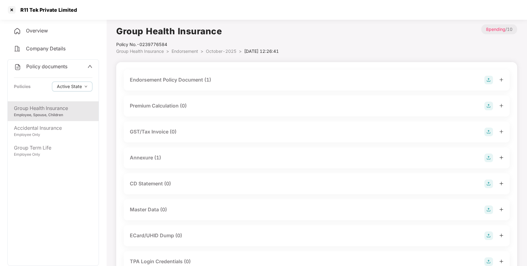
click at [282, 77] on div "Endorsement Policy Document (1)" at bounding box center [317, 80] width 374 height 9
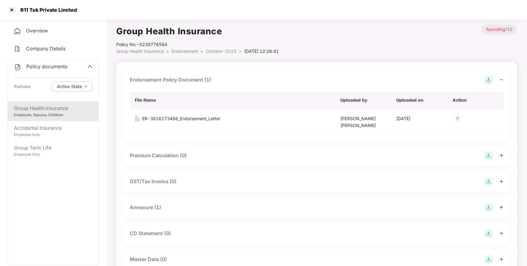
click at [487, 82] on img at bounding box center [488, 80] width 9 height 9
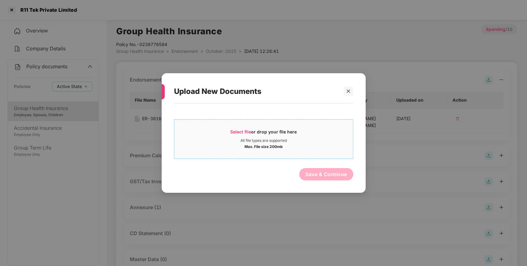
click at [280, 136] on div "Select file or drop your file here" at bounding box center [263, 133] width 66 height 9
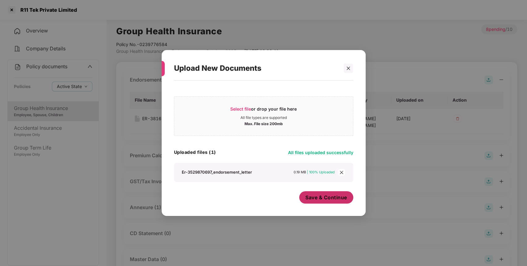
click at [328, 203] on button "Save & Continue" at bounding box center [326, 197] width 54 height 12
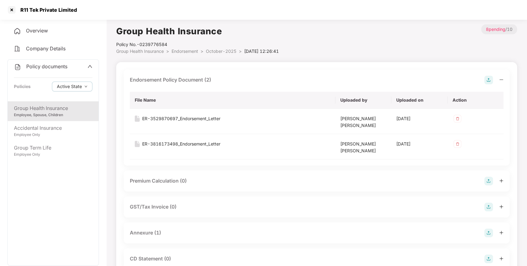
click at [489, 231] on img at bounding box center [488, 233] width 9 height 9
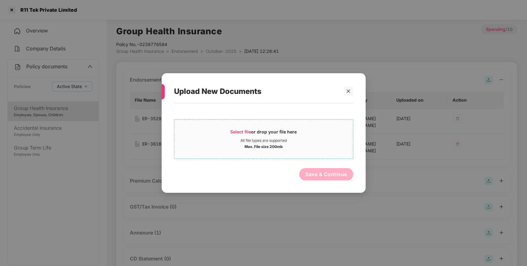
click at [287, 133] on div "Select file or drop your file here" at bounding box center [263, 133] width 66 height 9
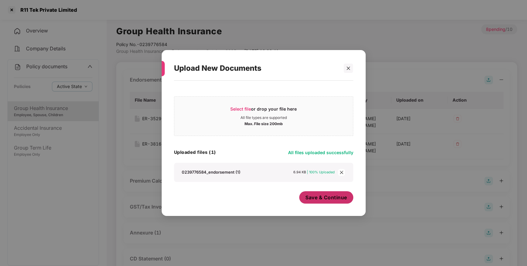
click at [334, 200] on span "Save & Continue" at bounding box center [326, 197] width 42 height 7
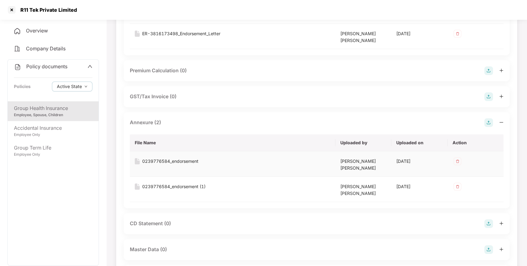
scroll to position [227, 0]
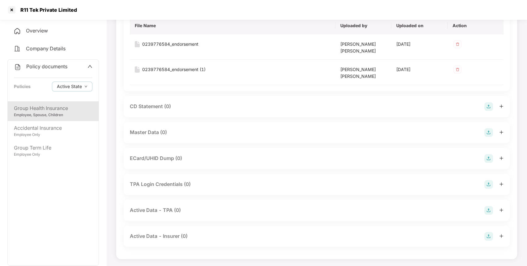
click at [488, 134] on img at bounding box center [488, 132] width 9 height 9
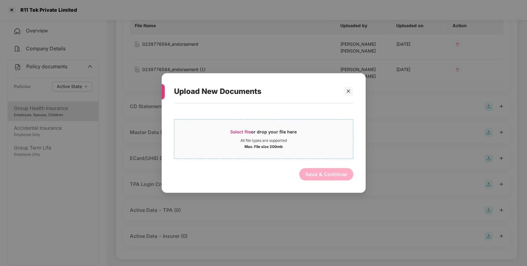
click at [281, 134] on div "Select file or drop your file here" at bounding box center [263, 133] width 66 height 9
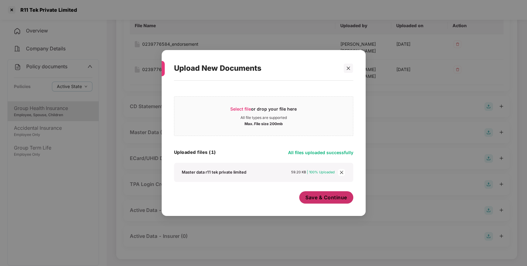
click at [316, 195] on span "Save & Continue" at bounding box center [326, 197] width 42 height 7
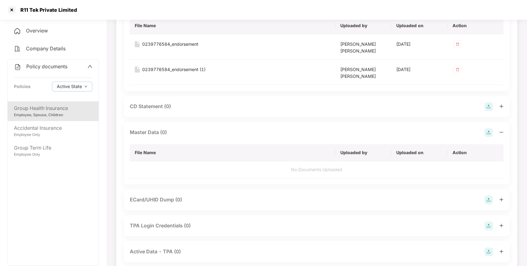
click at [59, 67] on span "Policy documents" at bounding box center [46, 66] width 41 height 6
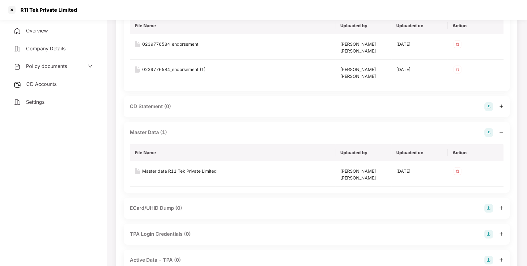
click at [51, 86] on div "CD Accounts" at bounding box center [52, 84] width 91 height 14
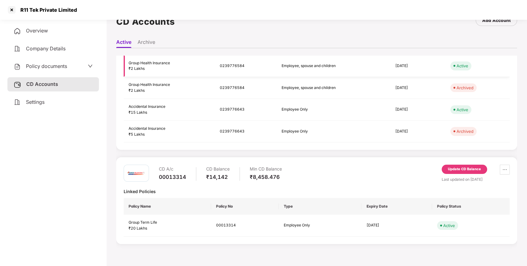
scroll to position [0, 0]
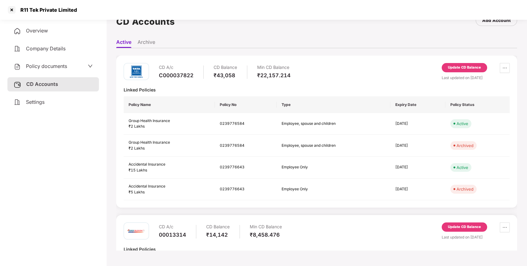
click at [465, 68] on div "Update CD Balance" at bounding box center [464, 68] width 33 height 6
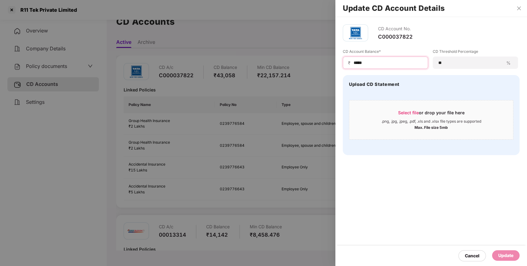
click at [393, 64] on input "*****" at bounding box center [388, 63] width 70 height 6
type input "*****"
click at [498, 254] on div "Update" at bounding box center [506, 255] width 28 height 11
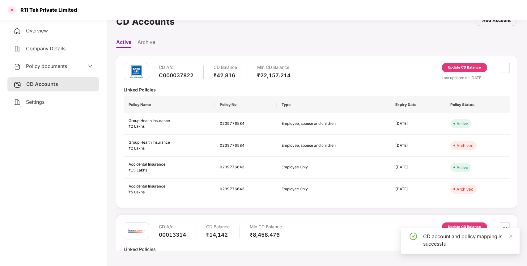
click at [12, 9] on div at bounding box center [12, 10] width 10 height 10
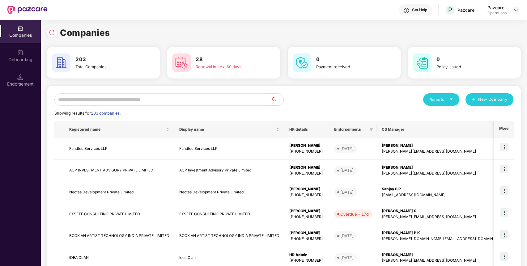
click at [182, 100] on input "text" at bounding box center [162, 99] width 217 height 12
paste input "**********"
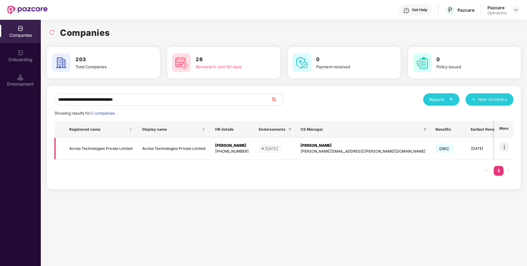
type input "**********"
click at [99, 143] on td "Acviss Technologies Private Limited" at bounding box center [100, 149] width 73 height 22
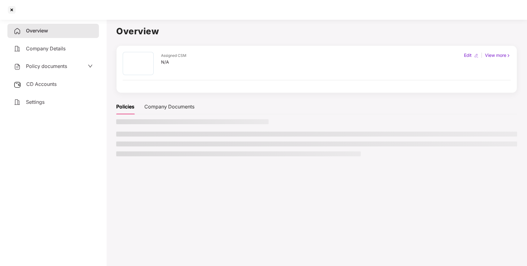
click at [99, 144] on aside "Overview Company Details Policy documents CD Accounts Settings" at bounding box center [53, 141] width 106 height 249
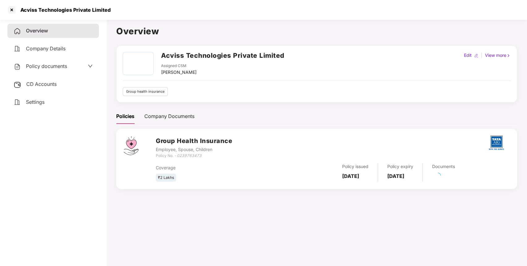
click at [83, 67] on div "Policy documents" at bounding box center [53, 66] width 79 height 8
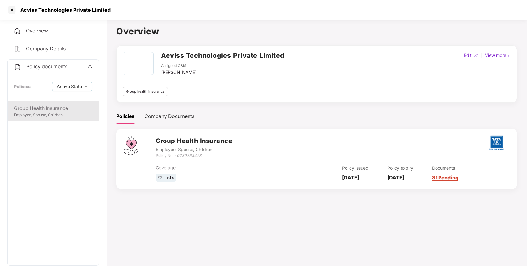
click at [72, 110] on div "Group Health Insurance" at bounding box center [53, 108] width 79 height 8
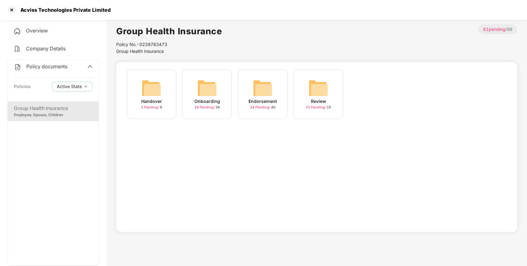
click at [270, 96] on img at bounding box center [263, 88] width 20 height 20
click at [377, 92] on img at bounding box center [374, 88] width 20 height 20
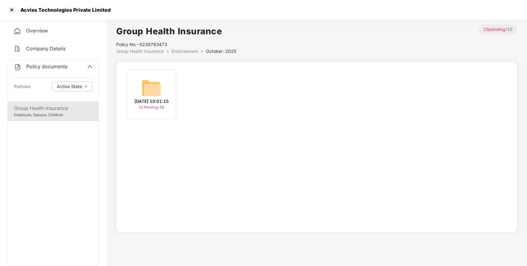
click at [153, 86] on img at bounding box center [152, 88] width 20 height 20
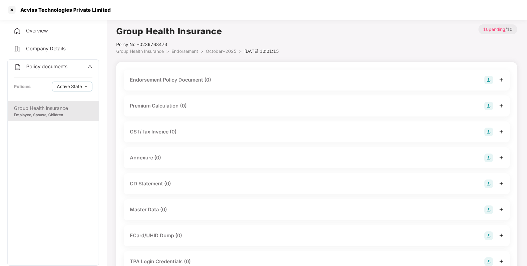
click at [491, 82] on img at bounding box center [488, 80] width 9 height 9
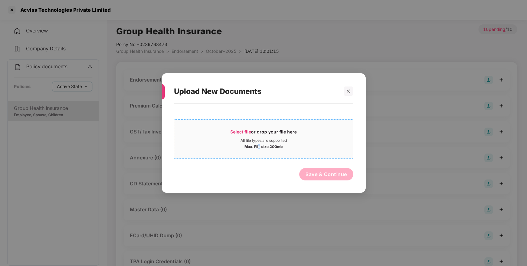
click at [259, 146] on div "Max. File size 200mb" at bounding box center [263, 146] width 38 height 6
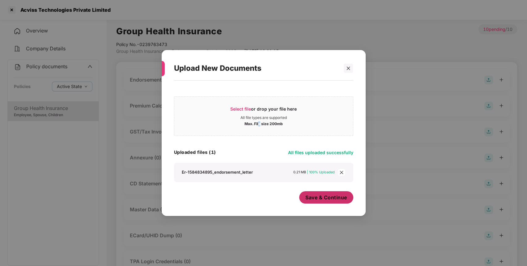
click at [342, 197] on span "Save & Continue" at bounding box center [326, 197] width 42 height 7
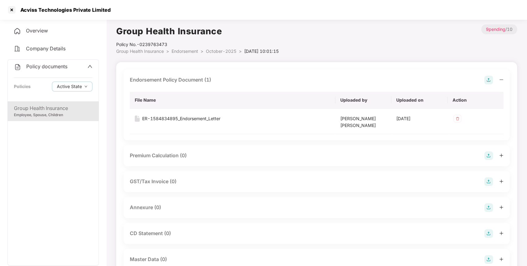
click at [490, 210] on img at bounding box center [488, 207] width 9 height 9
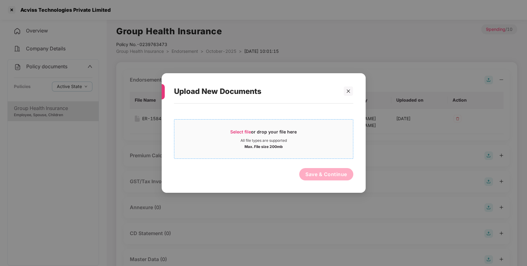
click at [259, 132] on div "Select file or drop your file here" at bounding box center [263, 133] width 66 height 9
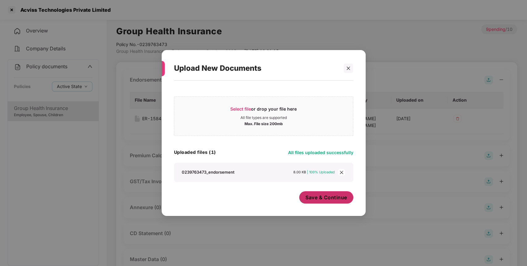
click at [327, 197] on span "Save & Continue" at bounding box center [326, 197] width 42 height 7
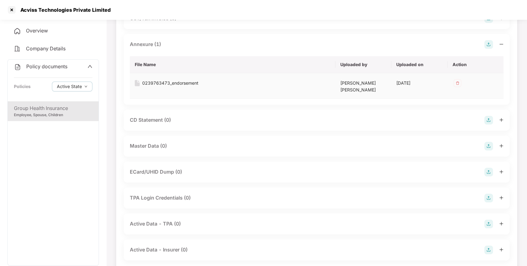
scroll to position [177, 0]
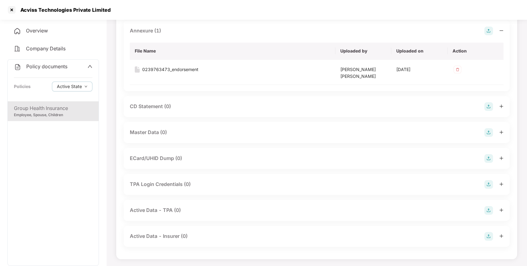
click at [489, 134] on img at bounding box center [488, 132] width 9 height 9
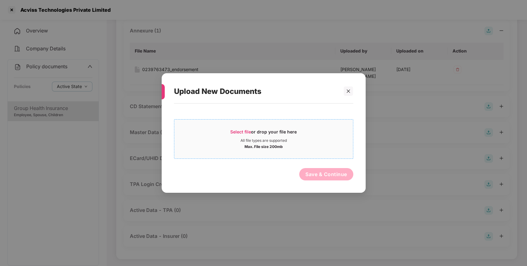
click at [337, 134] on div "Select file or drop your file here" at bounding box center [263, 133] width 179 height 9
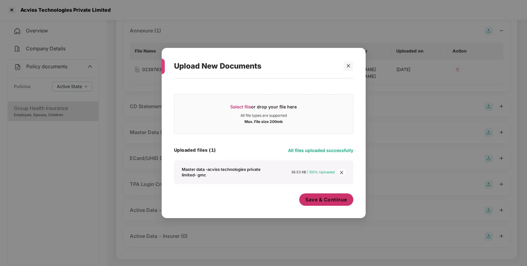
click at [325, 201] on span "Save & Continue" at bounding box center [326, 199] width 42 height 7
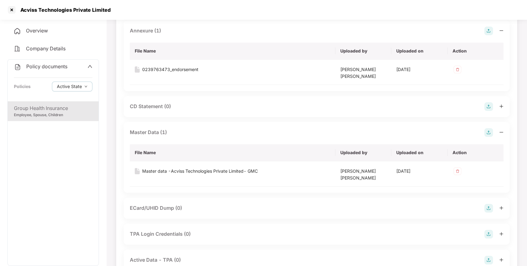
click at [57, 60] on div "Policy documents Policies Active State" at bounding box center [53, 81] width 91 height 42
click at [57, 64] on div "Policy documents" at bounding box center [40, 67] width 53 height 8
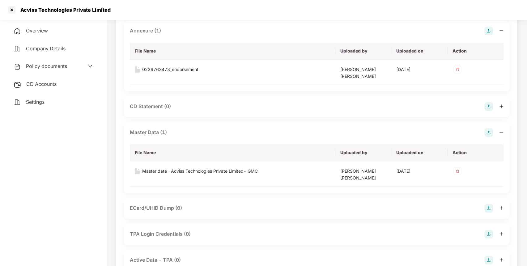
click at [59, 84] on div "CD Accounts" at bounding box center [52, 84] width 91 height 14
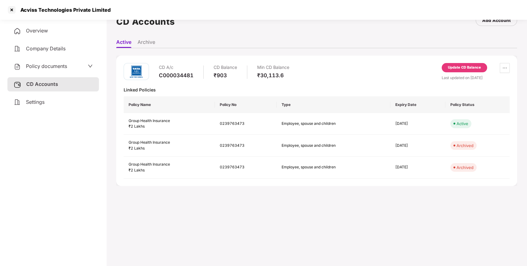
click at [461, 68] on div "Update CD Balance" at bounding box center [464, 68] width 33 height 6
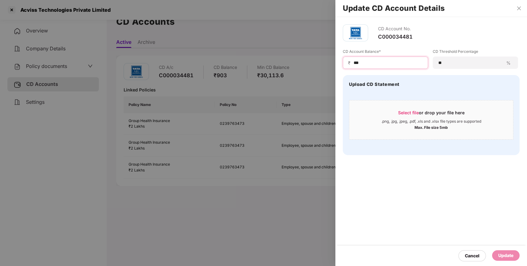
click at [377, 64] on input "***" at bounding box center [388, 63] width 70 height 6
type input "*"
type input "*****"
click at [504, 253] on div "Update" at bounding box center [505, 255] width 15 height 7
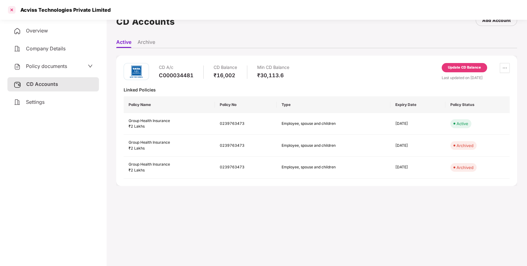
click at [11, 11] on div at bounding box center [12, 10] width 10 height 10
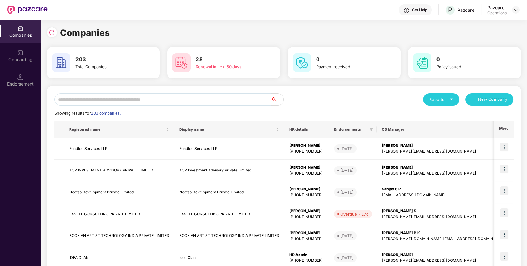
click at [88, 100] on input "text" at bounding box center [162, 99] width 217 height 12
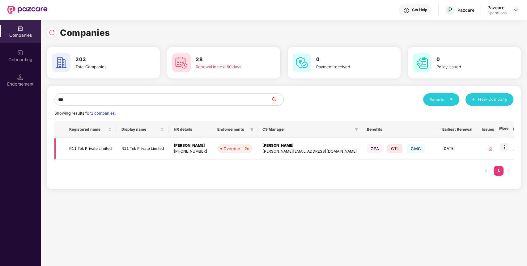
type input "***"
click at [104, 148] on td "R11 Tek Private Limited" at bounding box center [90, 149] width 52 height 22
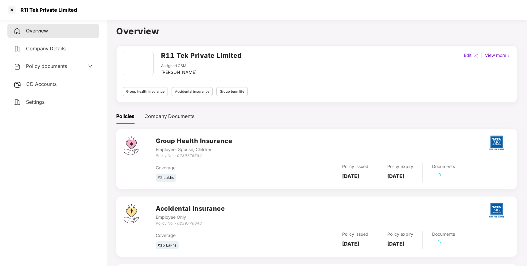
click at [79, 63] on div "Policy documents" at bounding box center [53, 66] width 79 height 8
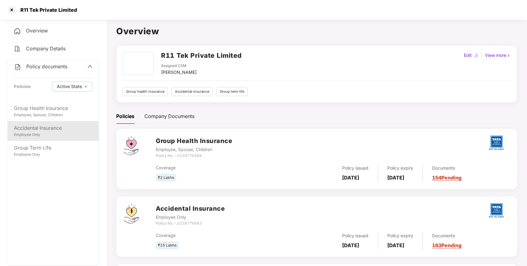
click at [52, 138] on div "Accidental Insurance Employee Only" at bounding box center [53, 131] width 91 height 20
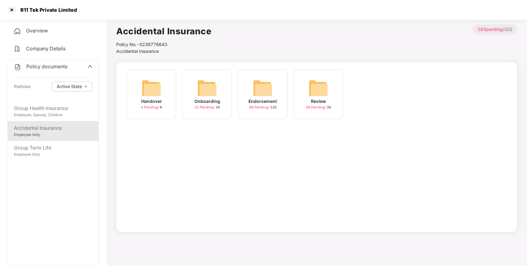
click at [257, 96] on img at bounding box center [263, 88] width 20 height 20
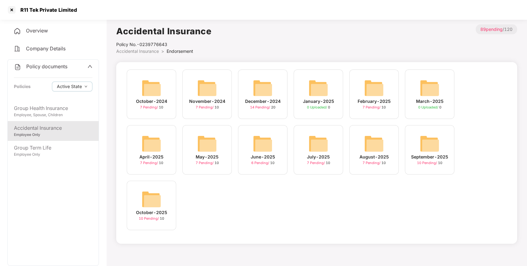
click at [436, 149] on img at bounding box center [430, 144] width 20 height 20
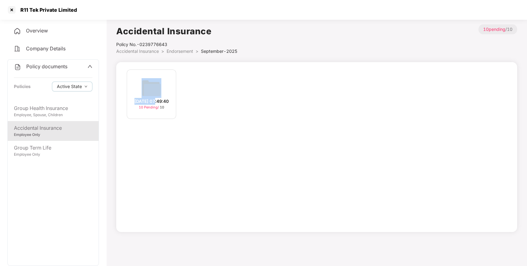
click at [162, 93] on div "[DATE] 07:49:40 10 Pending / 10" at bounding box center [151, 94] width 49 height 49
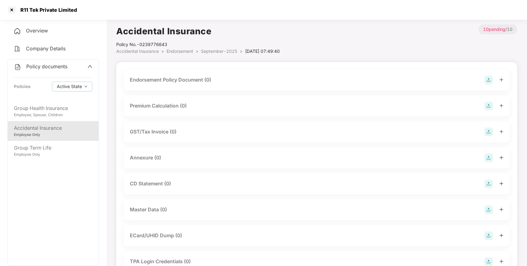
click at [487, 85] on div "Endorsement Policy Document (0)" at bounding box center [317, 80] width 386 height 21
click at [490, 82] on img at bounding box center [488, 80] width 9 height 9
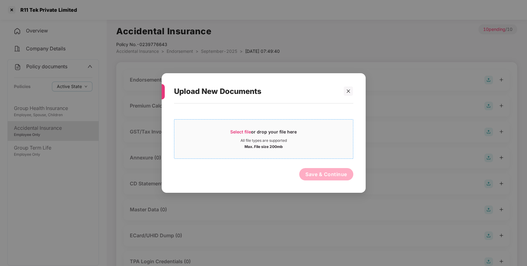
click at [306, 148] on div "Max. File size 200mb" at bounding box center [263, 146] width 179 height 6
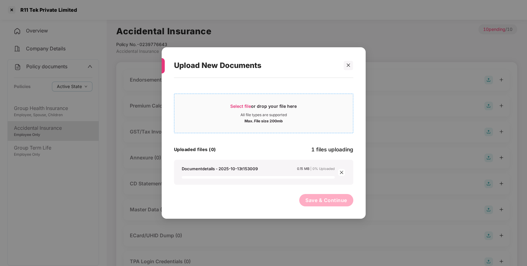
click at [269, 102] on span "Select file or drop your file here All file types are supported Max. File size …" at bounding box center [263, 114] width 179 height 30
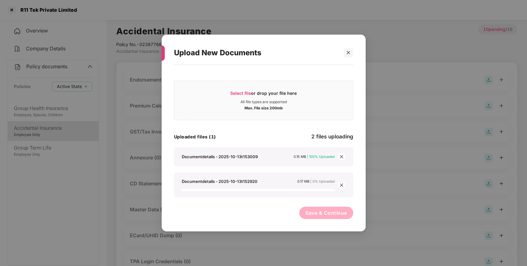
click at [341, 215] on button "Save & Continue" at bounding box center [326, 213] width 54 height 12
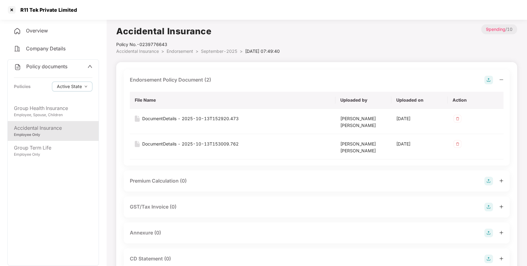
click at [490, 235] on img at bounding box center [488, 233] width 9 height 9
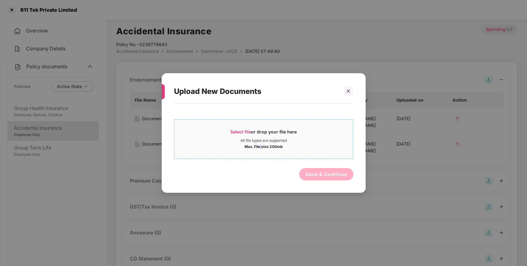
click at [261, 143] on div "Max. File size 200mb" at bounding box center [263, 146] width 38 height 6
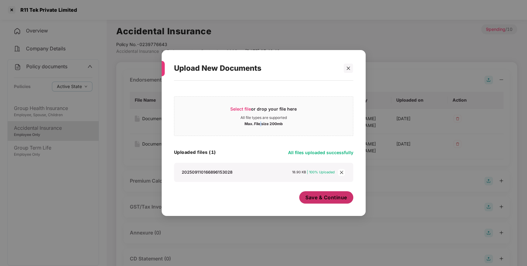
click at [312, 196] on span "Save & Continue" at bounding box center [326, 197] width 42 height 7
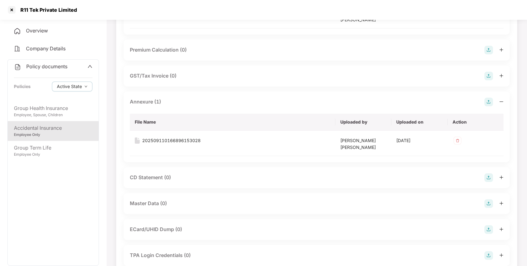
scroll to position [134, 0]
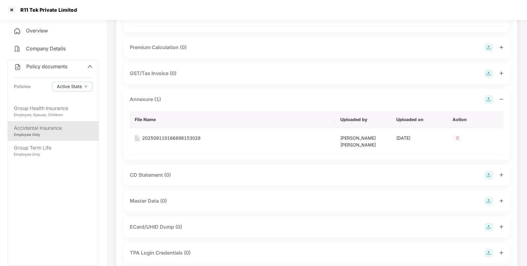
click at [490, 203] on img at bounding box center [488, 201] width 9 height 9
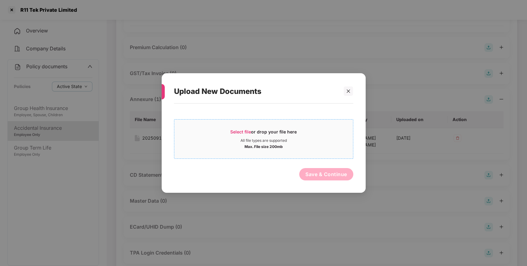
click at [283, 134] on div "Select file or drop your file here" at bounding box center [263, 133] width 66 height 9
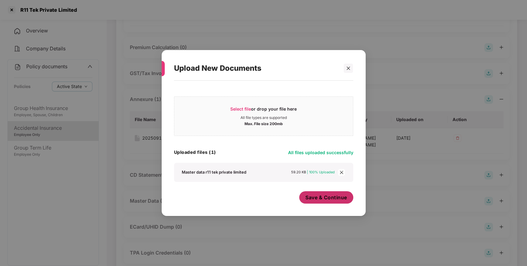
click at [321, 202] on button "Save & Continue" at bounding box center [326, 197] width 54 height 12
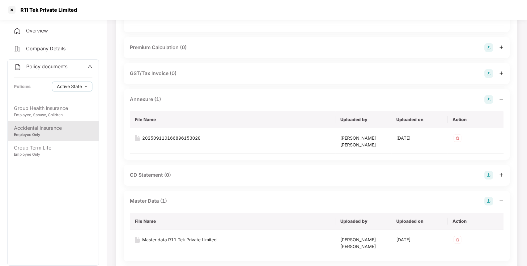
click at [49, 66] on span "Policy documents" at bounding box center [46, 66] width 41 height 6
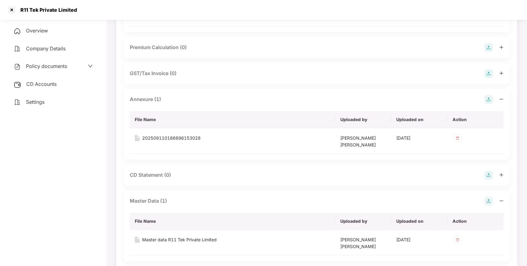
click at [49, 90] on div "CD Accounts" at bounding box center [52, 84] width 91 height 14
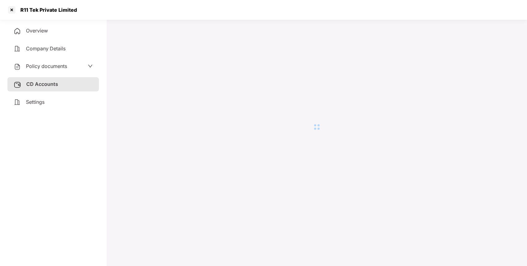
scroll to position [17, 0]
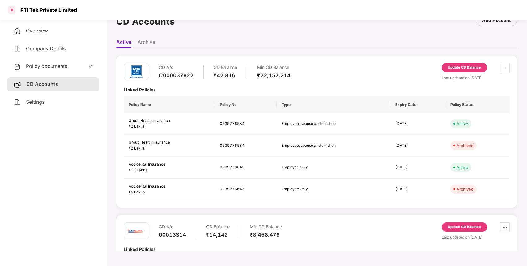
click at [13, 10] on div at bounding box center [12, 10] width 10 height 10
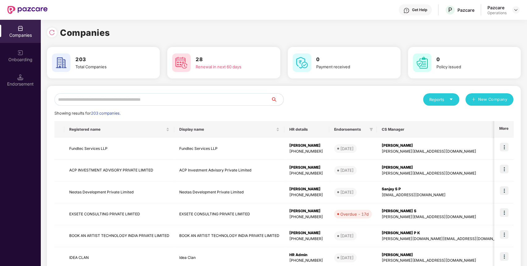
scroll to position [0, 0]
click at [221, 105] on input "text" at bounding box center [162, 99] width 217 height 12
paste input "**********"
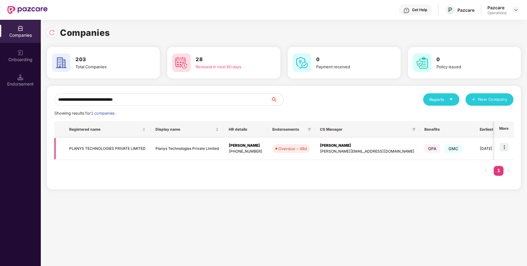
type input "**********"
click at [100, 151] on td "PLANYS TECHNOLOGIES PRIVATE LIMITED" at bounding box center [107, 149] width 86 height 22
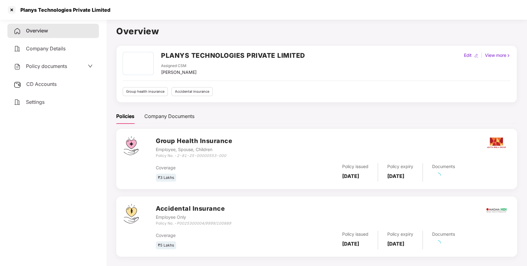
click at [71, 63] on div "Policy documents" at bounding box center [53, 66] width 79 height 8
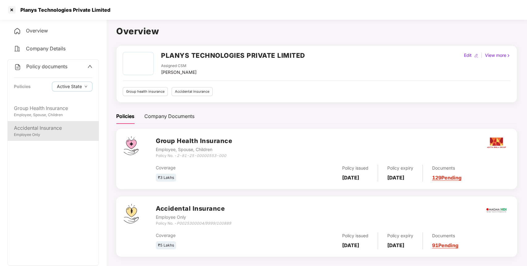
click at [56, 123] on div "Accidental Insurance Employee Only" at bounding box center [53, 131] width 91 height 20
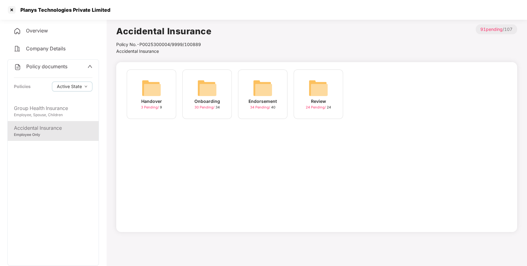
click at [260, 96] on img at bounding box center [263, 88] width 20 height 20
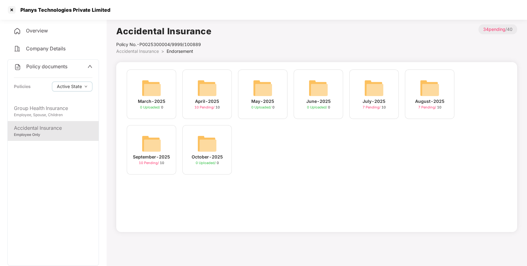
click at [153, 138] on img at bounding box center [152, 144] width 20 height 20
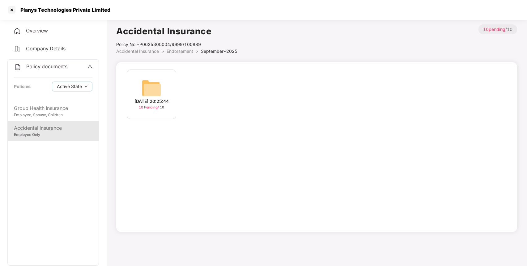
click at [158, 89] on img at bounding box center [152, 88] width 20 height 20
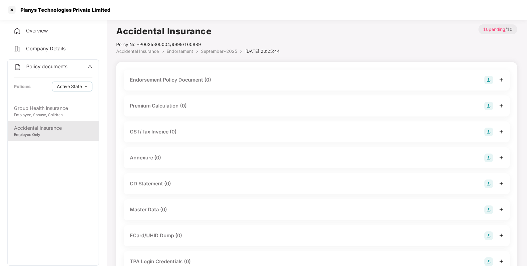
click at [487, 82] on img at bounding box center [488, 80] width 9 height 9
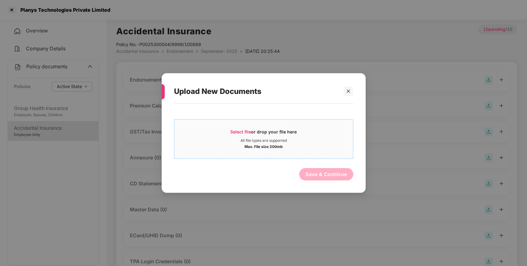
click at [282, 146] on div "Max. File size 200mb" at bounding box center [263, 146] width 38 height 6
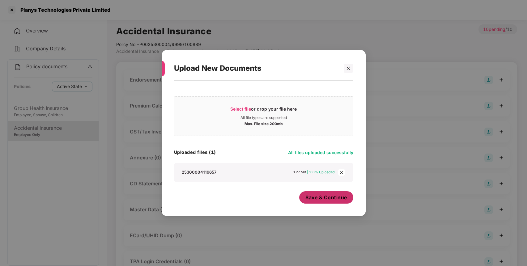
click at [324, 196] on span "Save & Continue" at bounding box center [326, 197] width 42 height 7
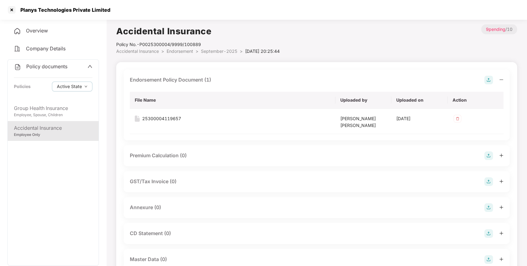
click at [486, 206] on img at bounding box center [488, 207] width 9 height 9
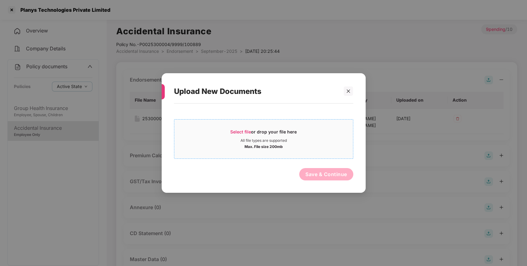
click at [270, 122] on div "Select file or drop your file here All file types are supported Max. File size …" at bounding box center [263, 139] width 179 height 40
click at [278, 129] on span "Select file or drop your file here All file types are supported Max. File size …" at bounding box center [263, 139] width 179 height 30
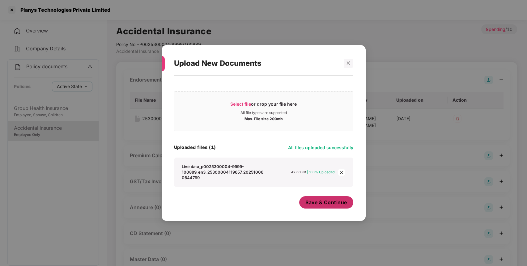
click at [347, 206] on button "Save & Continue" at bounding box center [326, 202] width 54 height 12
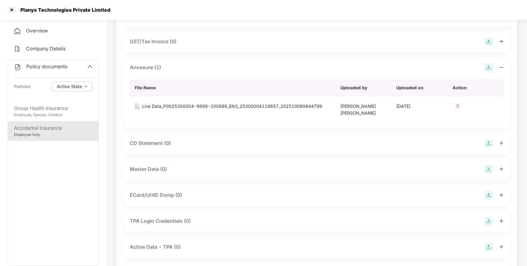
scroll to position [141, 0]
click at [490, 170] on img at bounding box center [488, 168] width 9 height 9
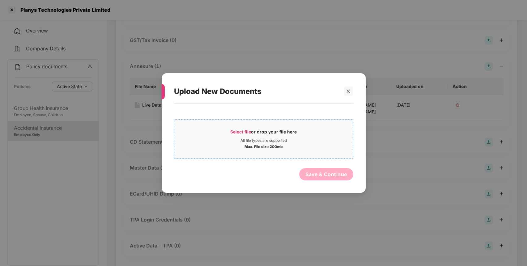
click at [295, 154] on div "Select file or drop your file here All file types are supported Max. File size …" at bounding box center [263, 139] width 179 height 40
click at [256, 143] on div "Max. File size 200mb" at bounding box center [263, 146] width 38 height 6
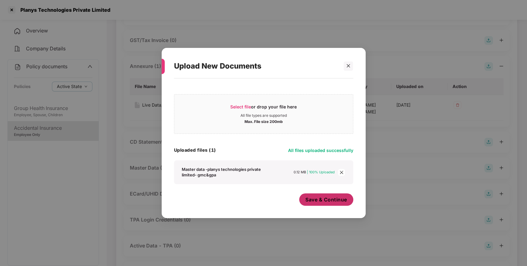
click at [333, 202] on span "Save & Continue" at bounding box center [326, 199] width 42 height 7
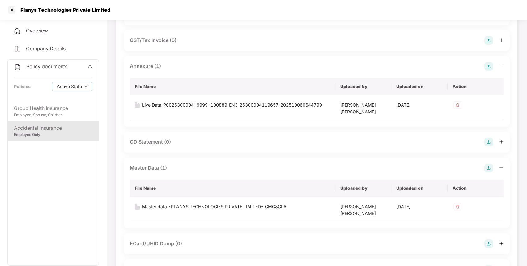
click at [65, 64] on span "Policy documents" at bounding box center [46, 66] width 41 height 6
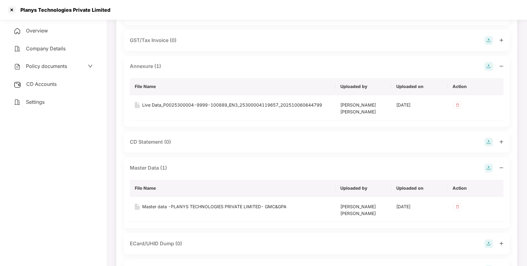
click at [65, 85] on div "CD Accounts" at bounding box center [52, 84] width 91 height 14
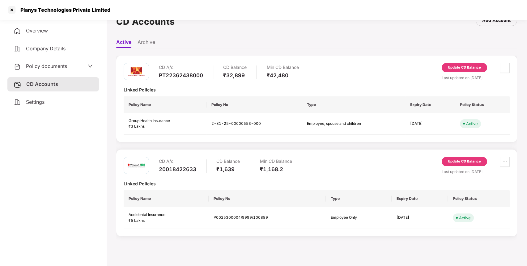
click at [470, 166] on div "Update CD Balance" at bounding box center [464, 161] width 45 height 9
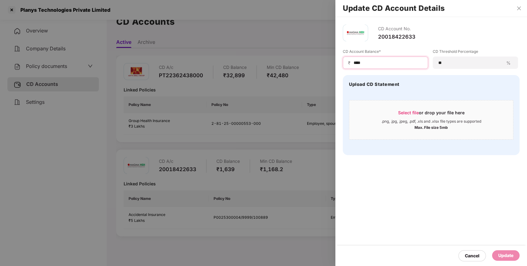
click at [380, 64] on input "****" at bounding box center [388, 63] width 70 height 6
type input "****"
click at [502, 258] on div "Update" at bounding box center [505, 255] width 15 height 7
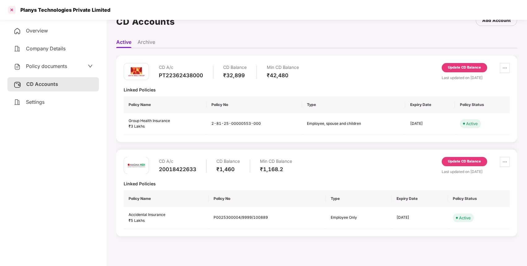
click at [12, 12] on div at bounding box center [12, 10] width 10 height 10
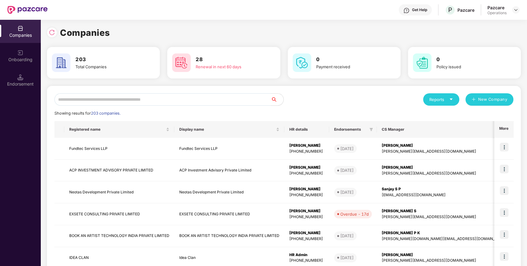
scroll to position [0, 0]
click at [120, 101] on input "text" at bounding box center [162, 99] width 217 height 12
paste input "**********"
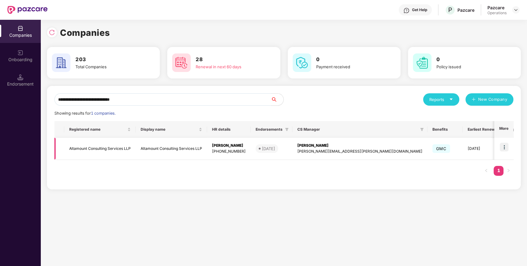
type input "**********"
click at [120, 144] on td "Altamount Consulting Services LLP" at bounding box center [99, 149] width 71 height 22
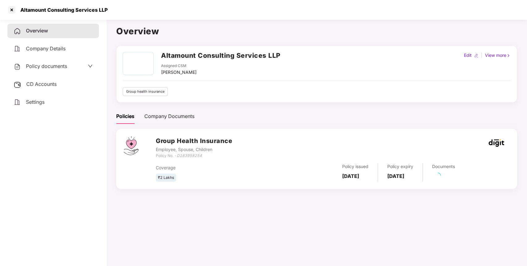
click at [60, 69] on div "Policy documents" at bounding box center [40, 66] width 53 height 8
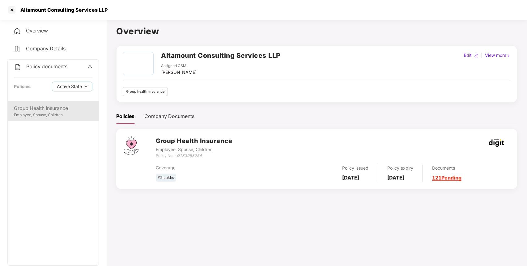
click at [52, 104] on div "Group Health Insurance" at bounding box center [53, 108] width 79 height 8
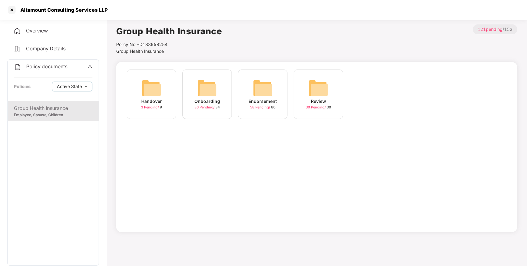
click at [265, 94] on img at bounding box center [263, 88] width 20 height 20
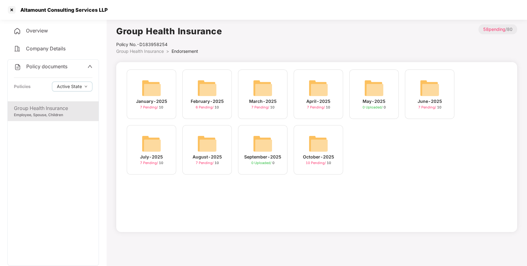
click at [321, 141] on img at bounding box center [318, 144] width 20 height 20
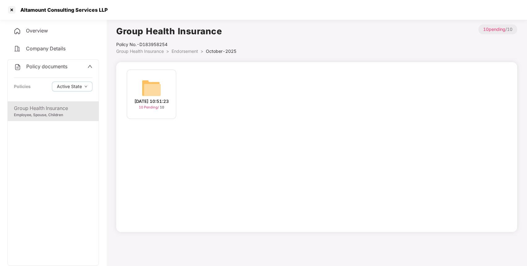
click at [138, 86] on div "[DATE] 10:51:23 10 Pending / 10" at bounding box center [151, 94] width 49 height 49
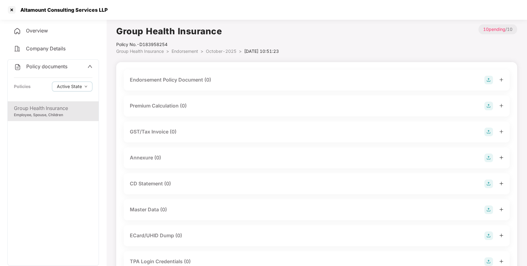
click at [489, 82] on img at bounding box center [488, 80] width 9 height 9
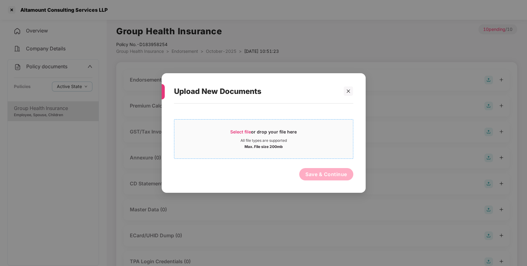
click at [277, 125] on span "Select file or drop your file here All file types are supported Max. File size …" at bounding box center [263, 139] width 179 height 30
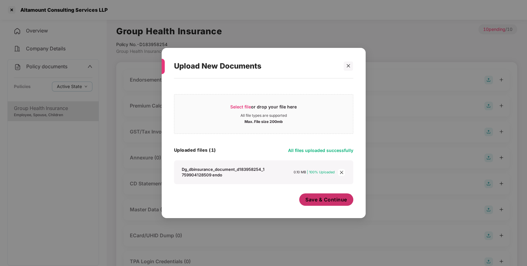
click at [333, 203] on button "Save & Continue" at bounding box center [326, 199] width 54 height 12
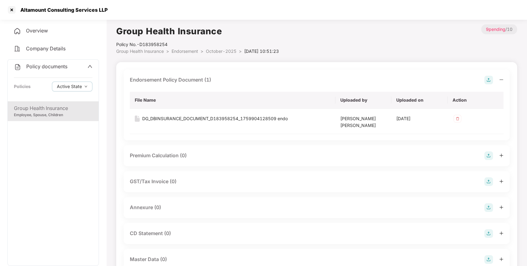
click at [488, 210] on img at bounding box center [488, 207] width 9 height 9
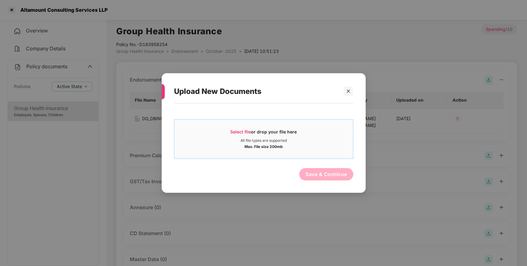
click at [283, 140] on div "All file types are supported" at bounding box center [263, 140] width 46 height 5
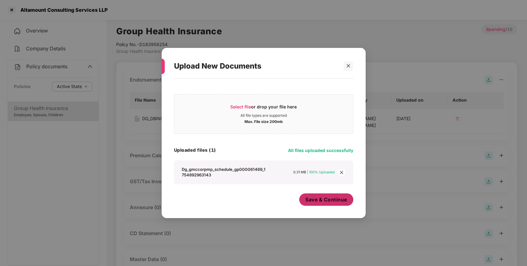
click at [318, 200] on span "Save & Continue" at bounding box center [326, 199] width 42 height 7
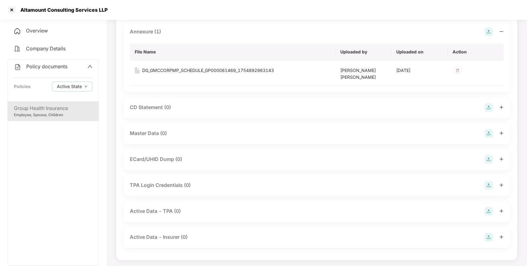
scroll to position [177, 0]
click at [487, 136] on div "Master Data (0)" at bounding box center [317, 132] width 386 height 21
click at [489, 132] on img at bounding box center [488, 132] width 9 height 9
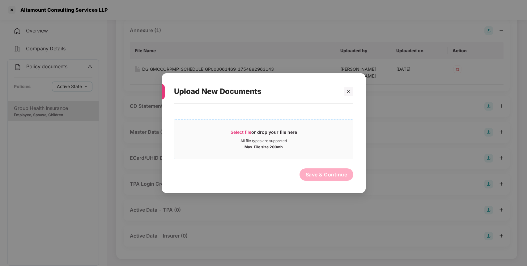
click at [281, 148] on div "Max. File size 200mb" at bounding box center [263, 146] width 38 height 6
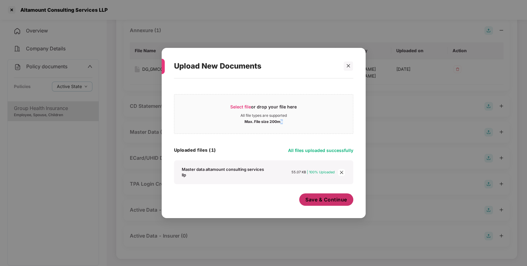
click at [315, 200] on span "Save & Continue" at bounding box center [326, 199] width 42 height 7
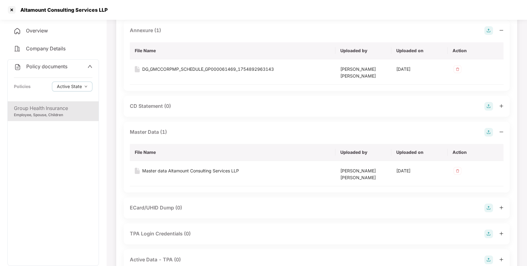
click at [64, 67] on span "Policy documents" at bounding box center [46, 66] width 41 height 6
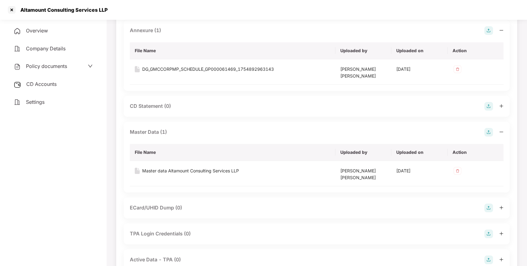
click at [52, 83] on span "CD Accounts" at bounding box center [41, 84] width 30 height 6
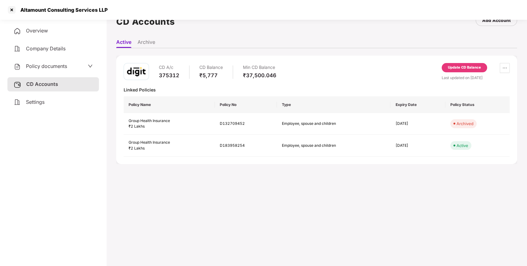
click at [468, 64] on div "Update CD Balance" at bounding box center [464, 67] width 45 height 9
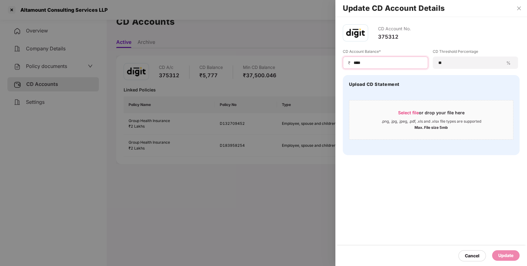
click at [381, 61] on input "****" at bounding box center [388, 63] width 70 height 6
type input "*"
type input "****"
click at [507, 252] on div "Update" at bounding box center [506, 255] width 28 height 11
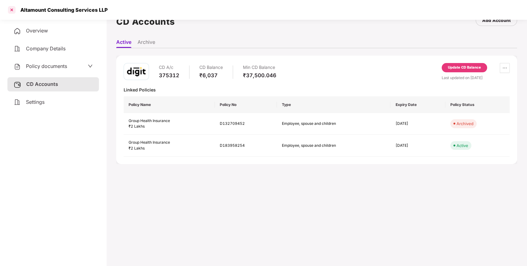
click at [12, 10] on div at bounding box center [12, 10] width 10 height 10
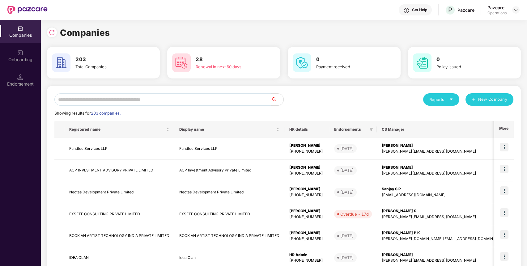
scroll to position [0, 0]
click at [114, 102] on input "text" at bounding box center [162, 99] width 217 height 12
paste input "**********"
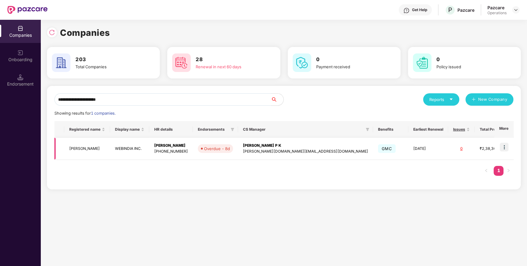
type input "**********"
click at [110, 149] on td "[PERSON_NAME]" at bounding box center [87, 149] width 46 height 22
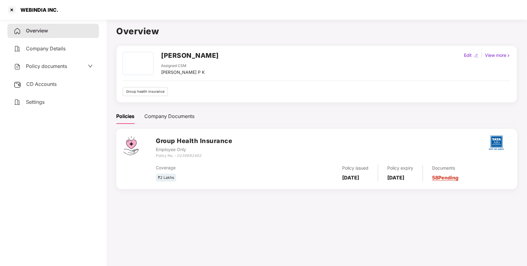
click at [22, 12] on div "WEBINDIA INC." at bounding box center [38, 10] width 42 height 6
copy div "WEBINDIA"
